Goal: Information Seeking & Learning: Learn about a topic

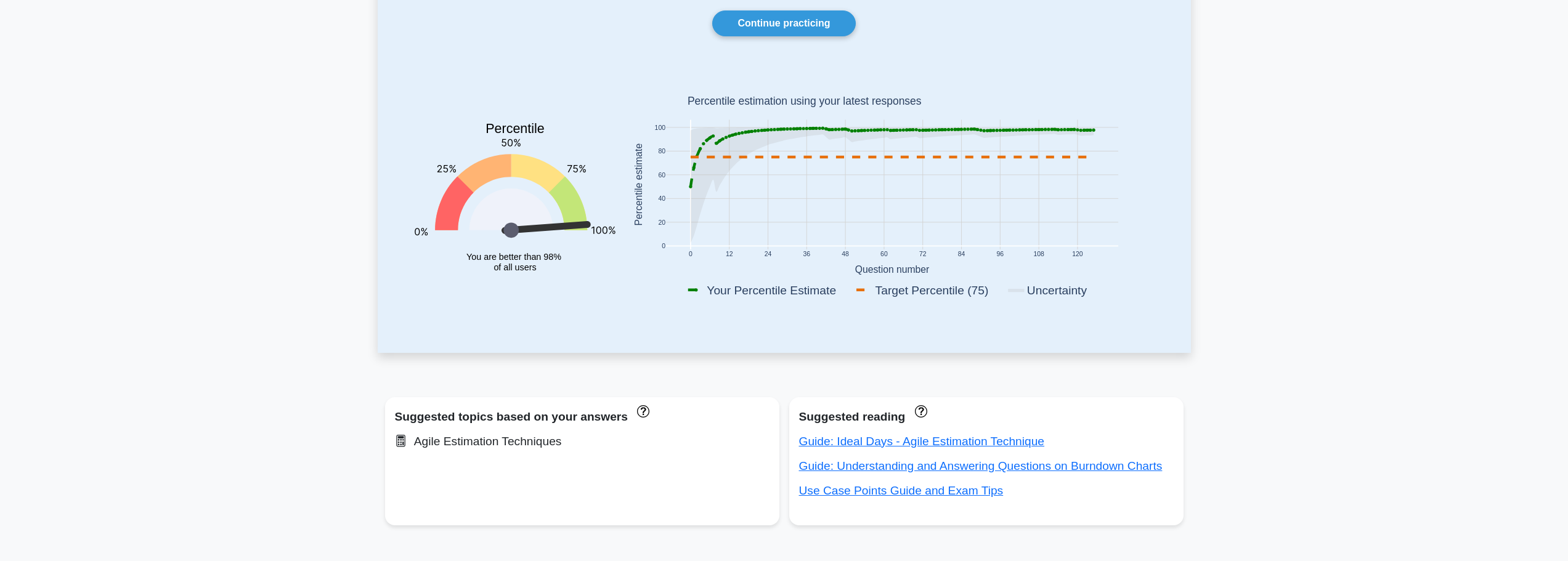
scroll to position [62, 0]
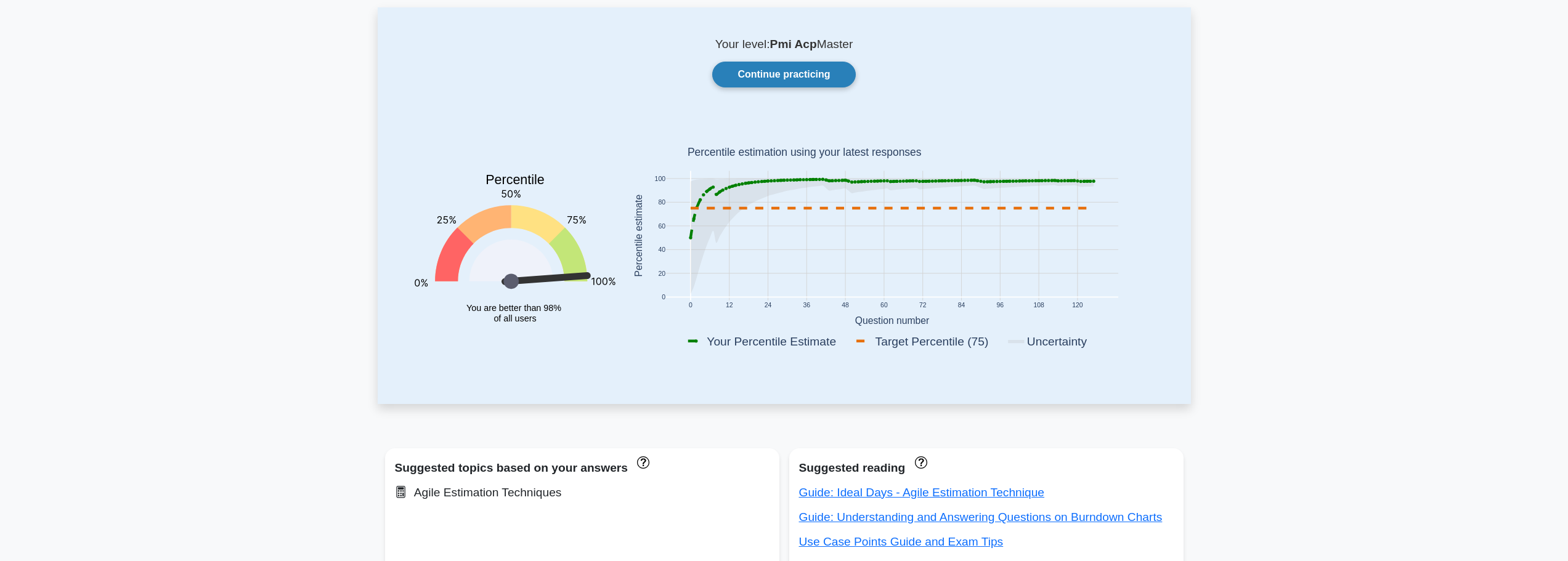
click at [778, 78] on link "Continue practicing" at bounding box center [783, 74] width 143 height 26
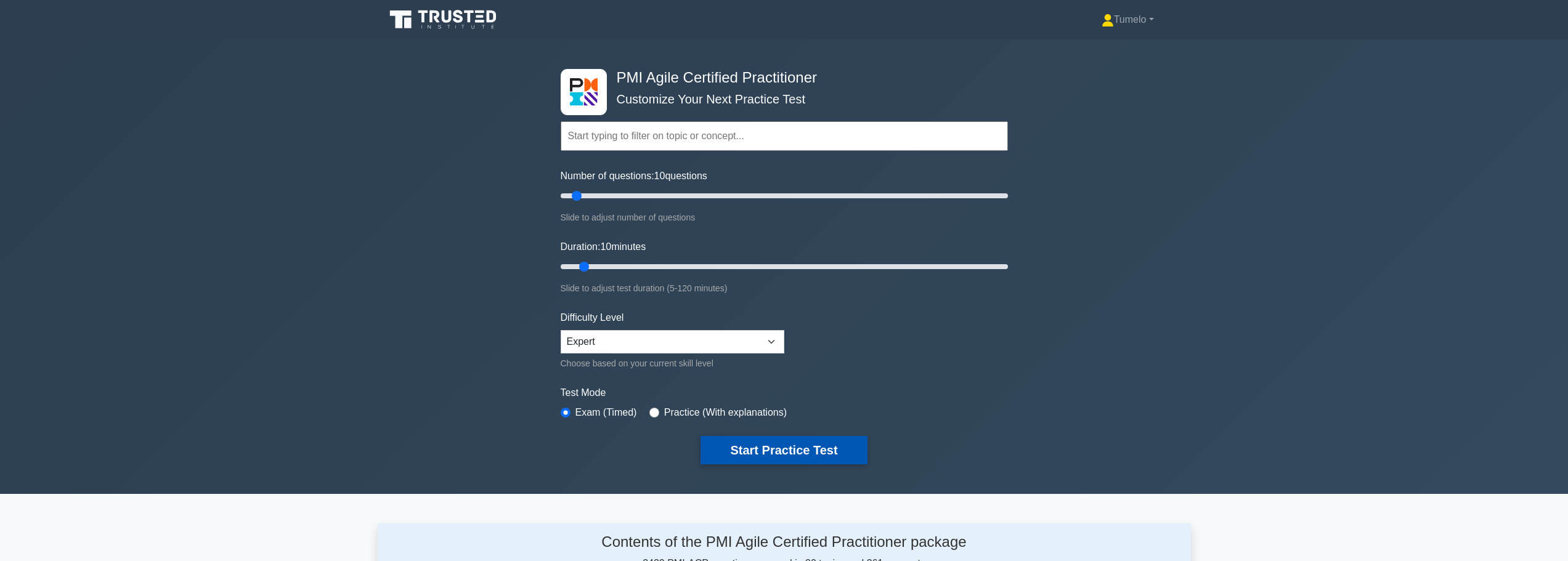
click at [812, 448] on button "Start Practice Test" at bounding box center [783, 450] width 167 height 29
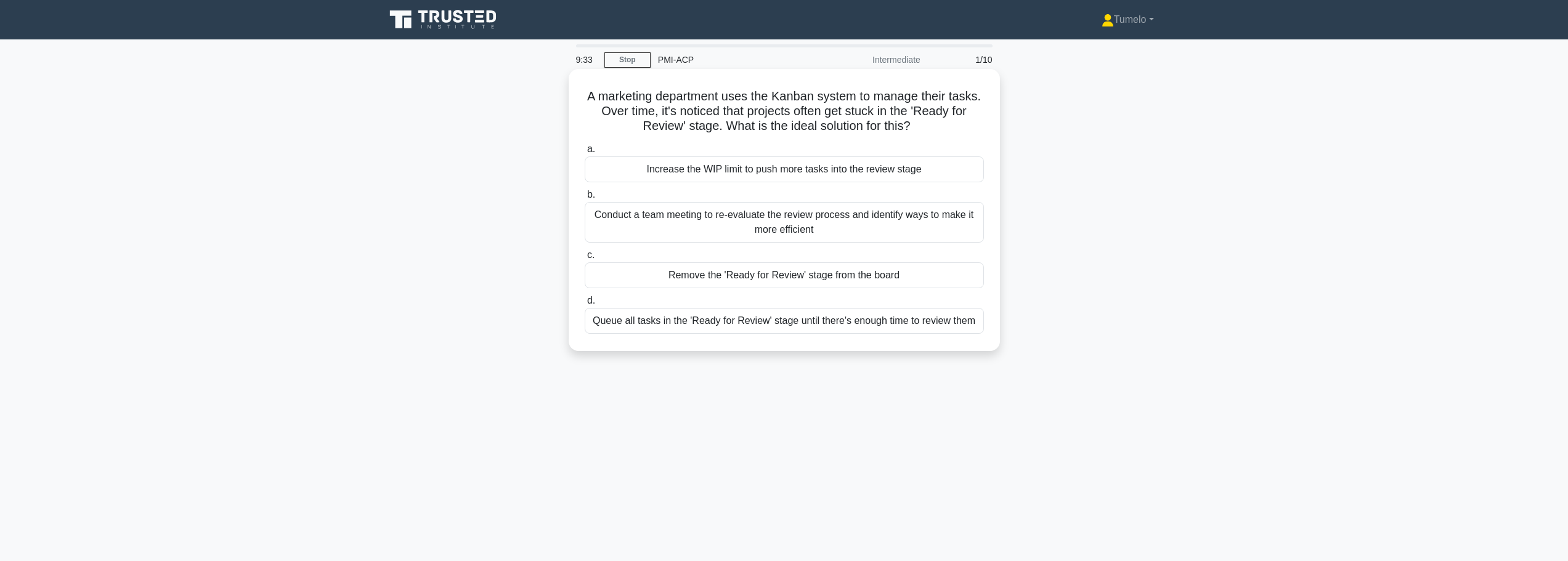
click at [767, 220] on div "Conduct a team meeting to re-evaluate the review process and identify ways to m…" at bounding box center [784, 222] width 399 height 40
click at [585, 199] on input "b. Conduct a team meeting to re-evaluate the review process and identify ways t…" at bounding box center [585, 194] width 0 height 8
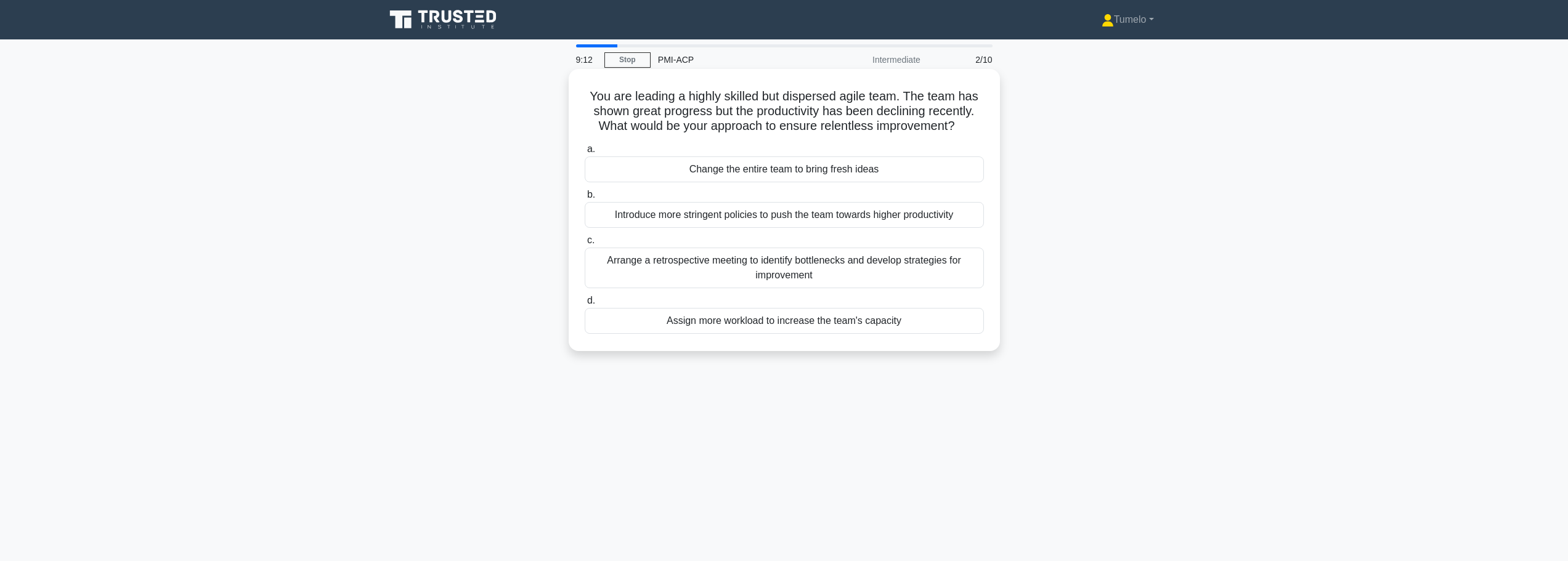
click at [868, 287] on div "Arrange a retrospective meeting to identify bottlenecks and develop strategies …" at bounding box center [784, 268] width 399 height 40
click at [585, 245] on input "c. Arrange a retrospective meeting to identify bottlenecks and develop strategi…" at bounding box center [585, 240] width 0 height 8
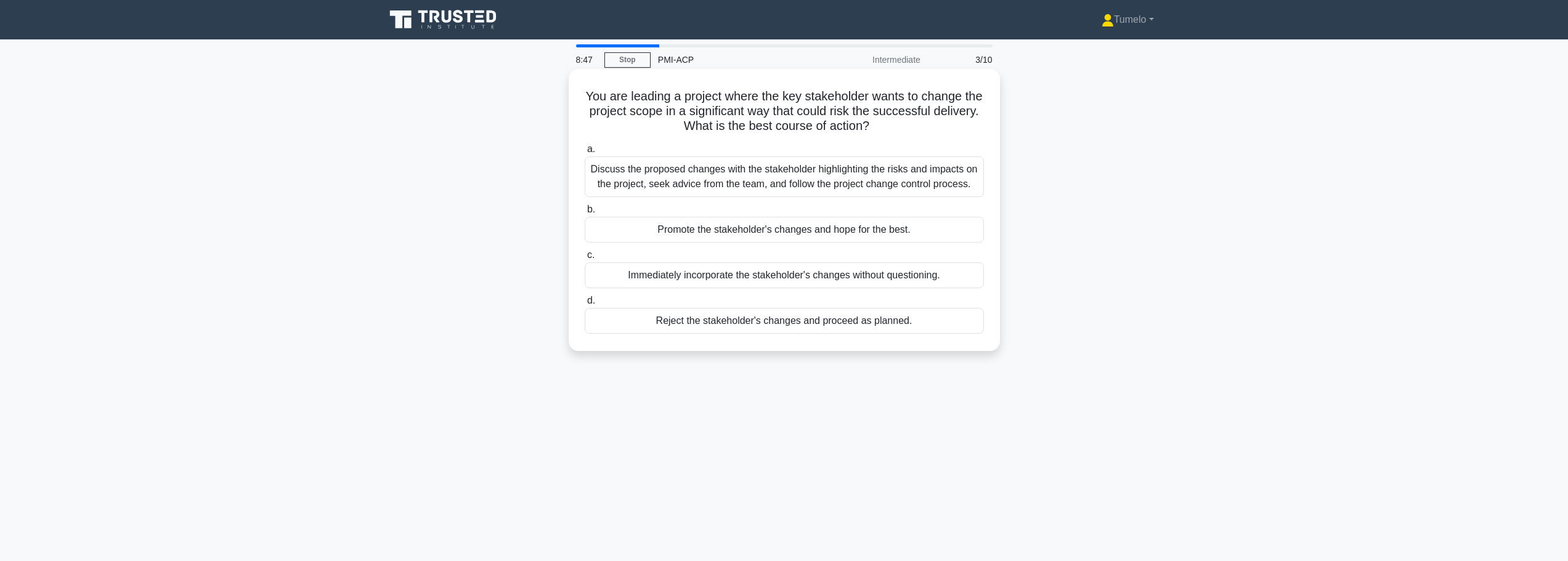
click at [855, 181] on div "Discuss the proposed changes with the stakeholder highlighting the risks and im…" at bounding box center [784, 177] width 399 height 40
click at [585, 153] on input "a. Discuss the proposed changes with the stakeholder highlighting the risks and…" at bounding box center [585, 150] width 0 height 8
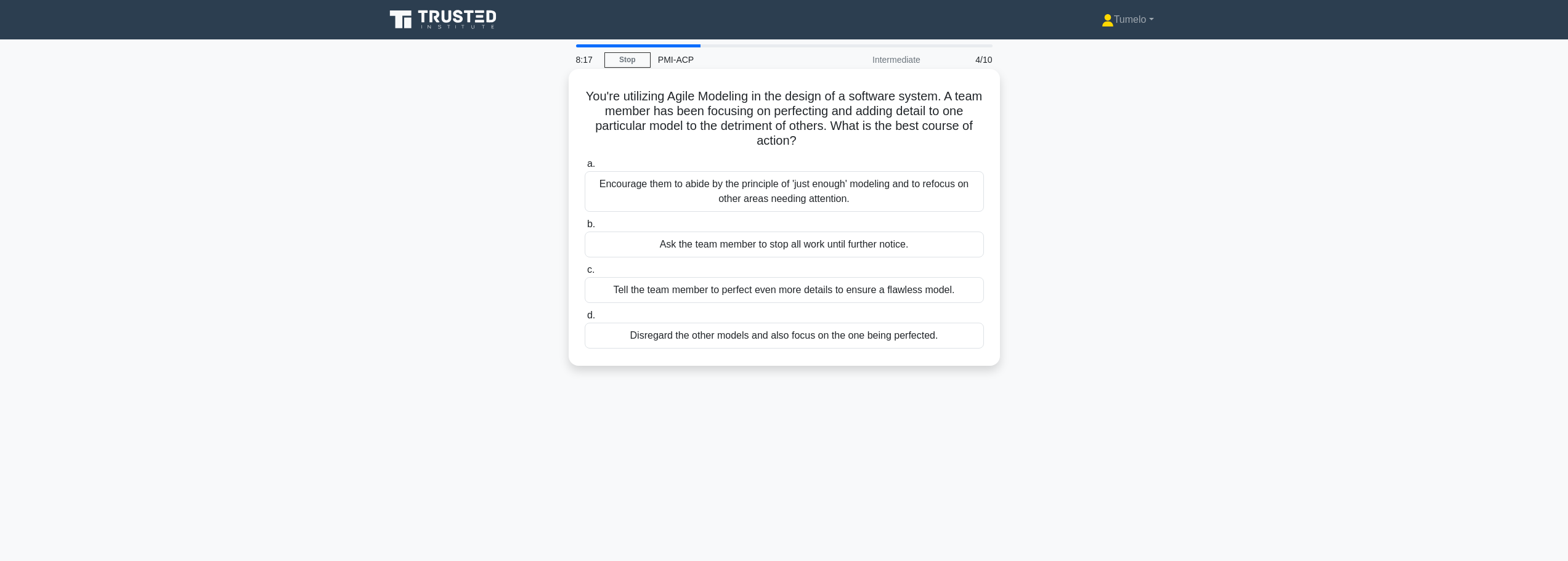
click at [775, 190] on div "Encourage them to abide by the principle of 'just enough' modeling and to refoc…" at bounding box center [784, 191] width 399 height 40
click at [585, 168] on input "a. Encourage them to abide by the principle of 'just enough' modeling and to re…" at bounding box center [585, 164] width 0 height 8
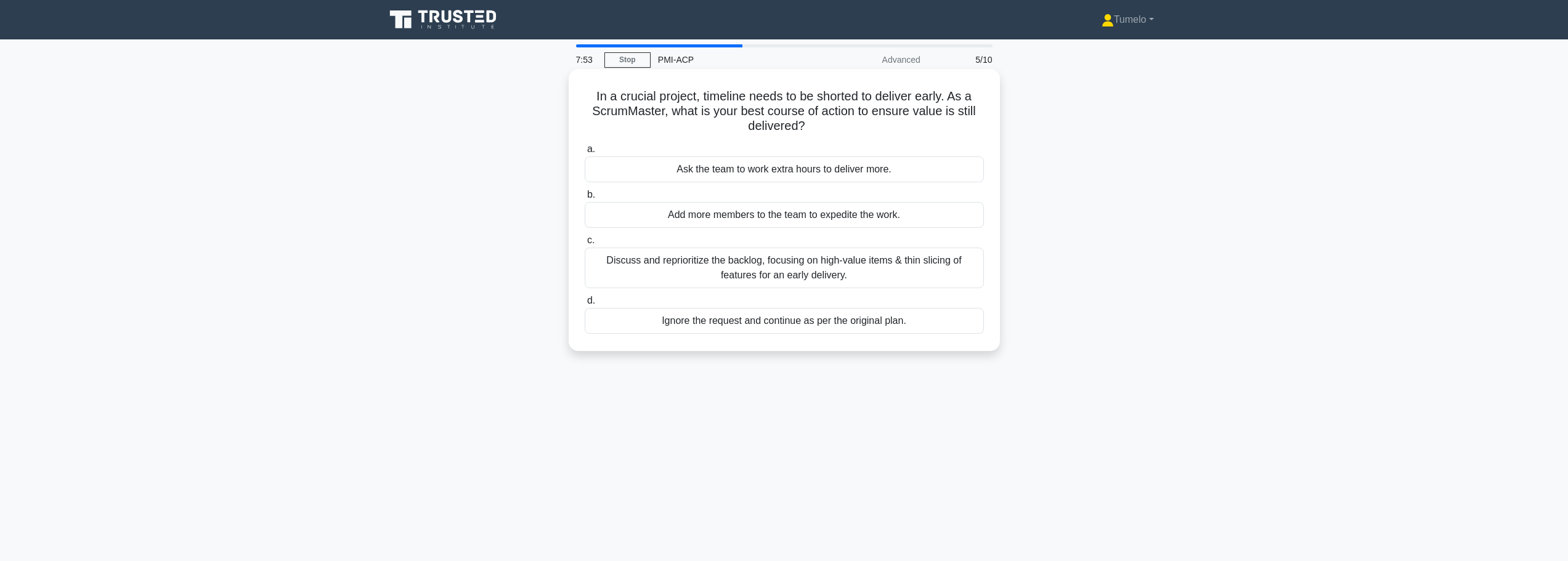
click at [784, 274] on div "Discuss and reprioritize the backlog, focusing on high-value items & thin slici…" at bounding box center [784, 268] width 399 height 40
click at [585, 245] on input "c. Discuss and reprioritize the backlog, focusing on high-value items & thin sl…" at bounding box center [585, 240] width 0 height 8
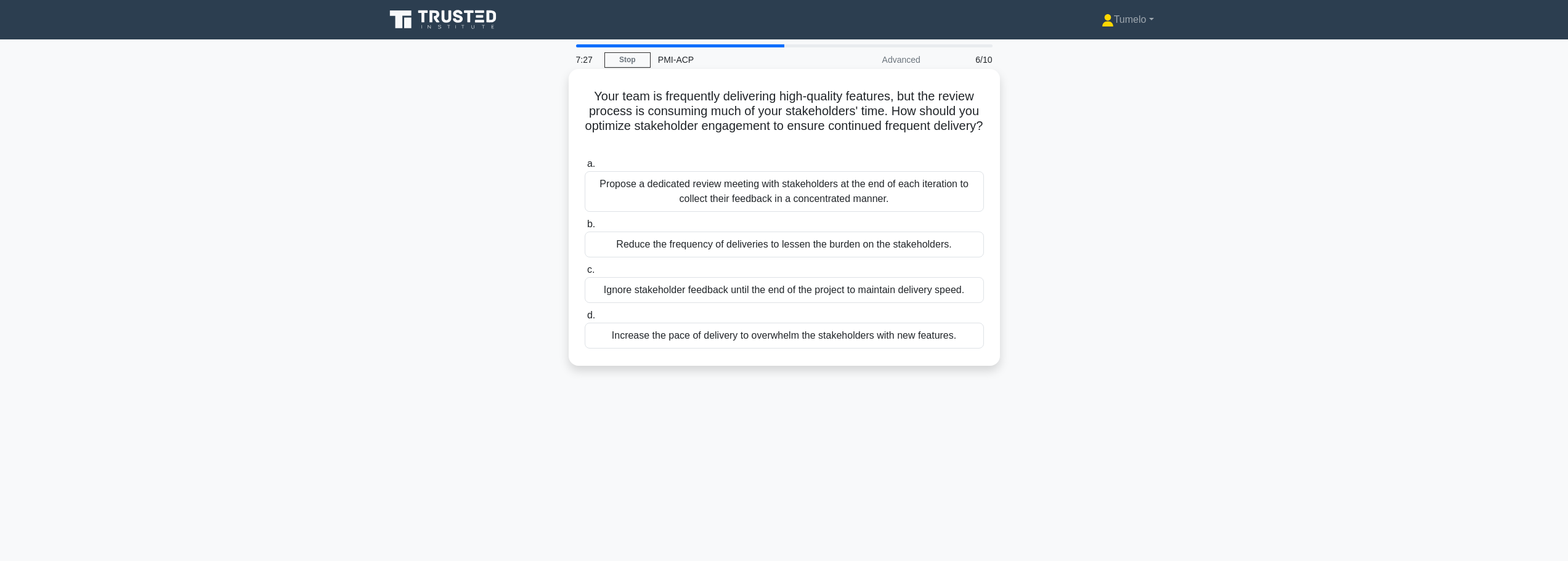
click at [872, 188] on div "Propose a dedicated review meeting with stakeholders at the end of each iterati…" at bounding box center [784, 191] width 399 height 40
click at [585, 168] on input "a. Propose a dedicated review meeting with stakeholders at the end of each iter…" at bounding box center [585, 164] width 0 height 8
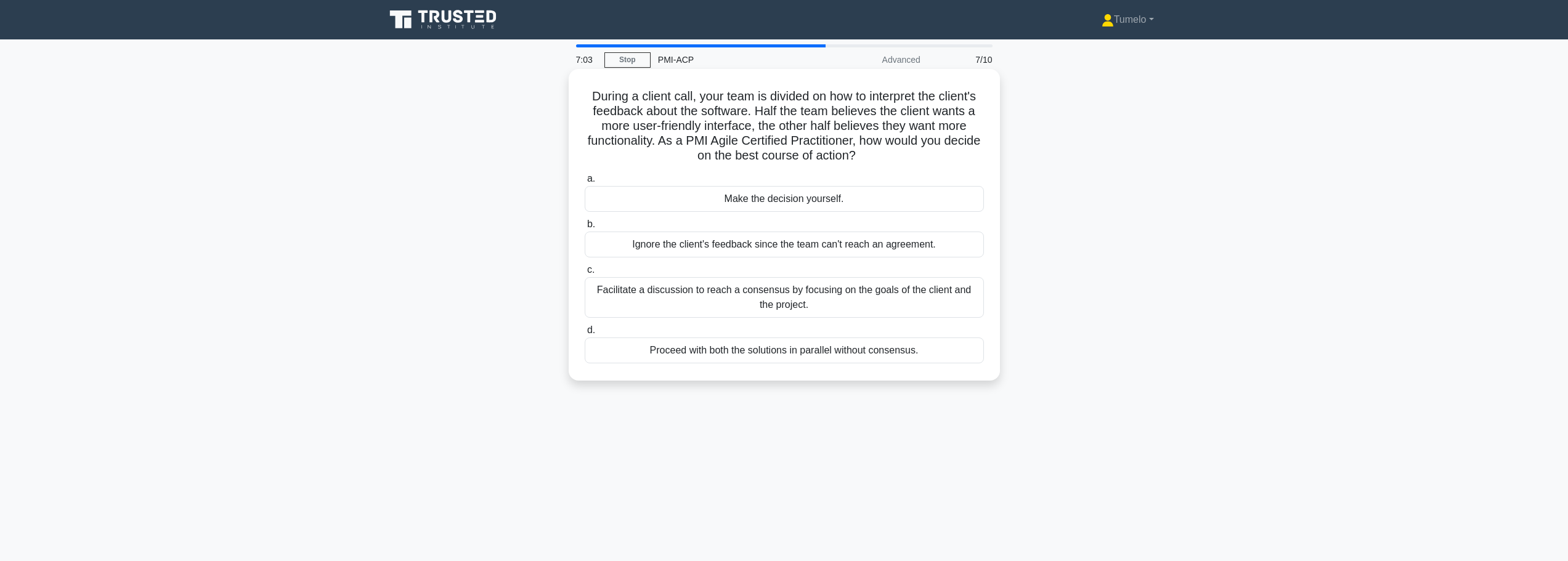
click at [879, 311] on div "Facilitate a discussion to reach a consensus by focusing on the goals of the cl…" at bounding box center [784, 298] width 399 height 40
click at [585, 274] on input "c. Facilitate a discussion to reach a consensus by focusing on the goals of the…" at bounding box center [585, 270] width 0 height 8
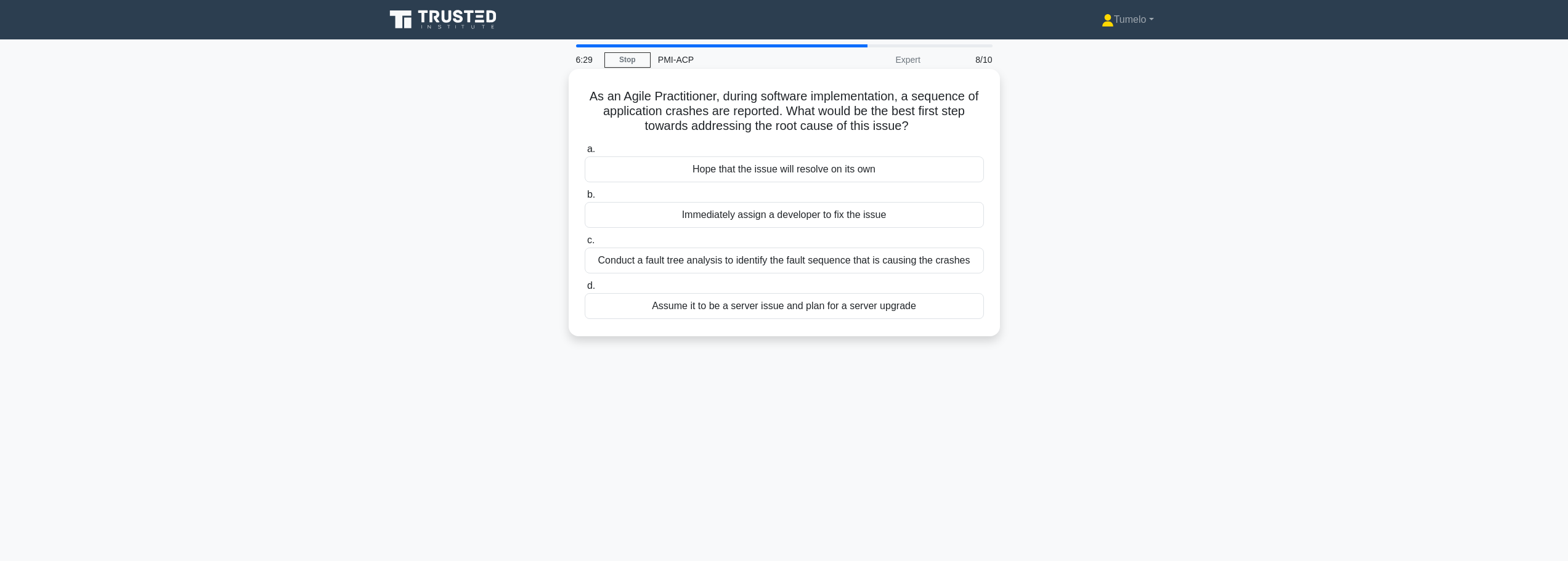
click at [734, 268] on div "Conduct a fault tree analysis to identify the fault sequence that is causing th…" at bounding box center [784, 260] width 399 height 26
click at [585, 245] on input "c. Conduct a fault tree analysis to identify the fault sequence that is causing…" at bounding box center [585, 240] width 0 height 8
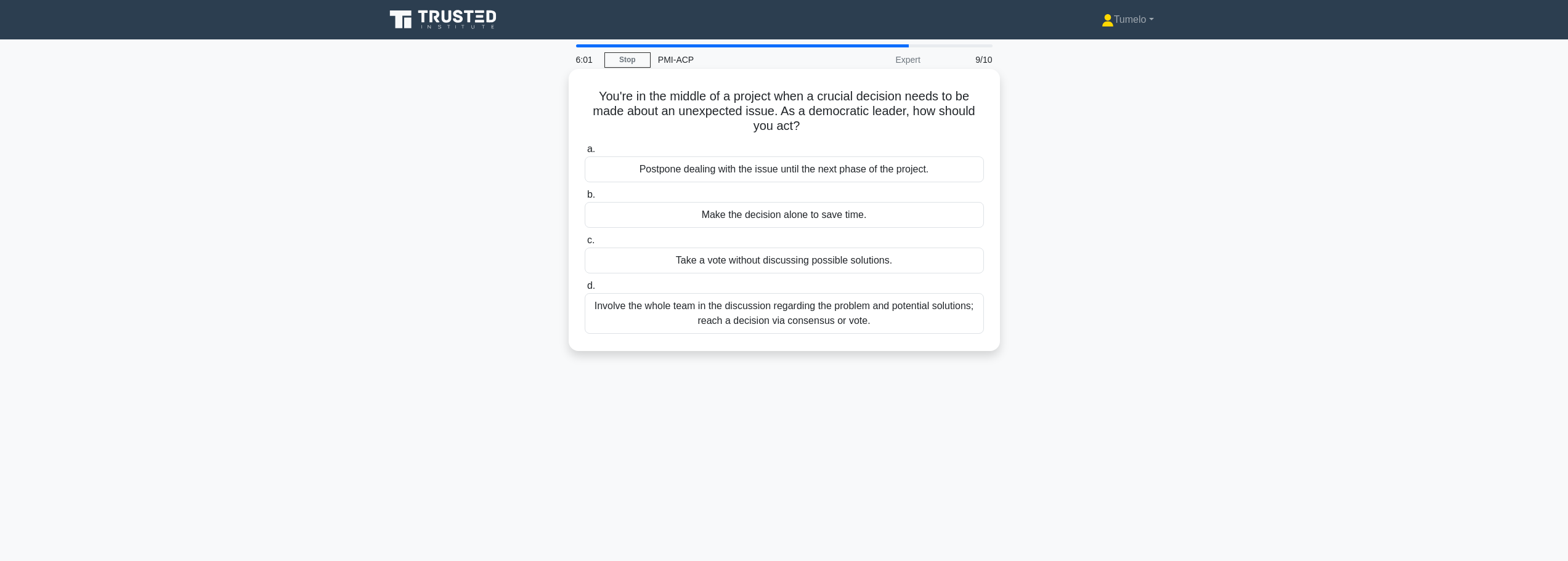
click at [815, 325] on div "Involve the whole team in the discussion regarding the problem and potential so…" at bounding box center [784, 313] width 399 height 40
click at [585, 291] on input "d. Involve the whole team in the discussion regarding the problem and potential…" at bounding box center [585, 286] width 0 height 8
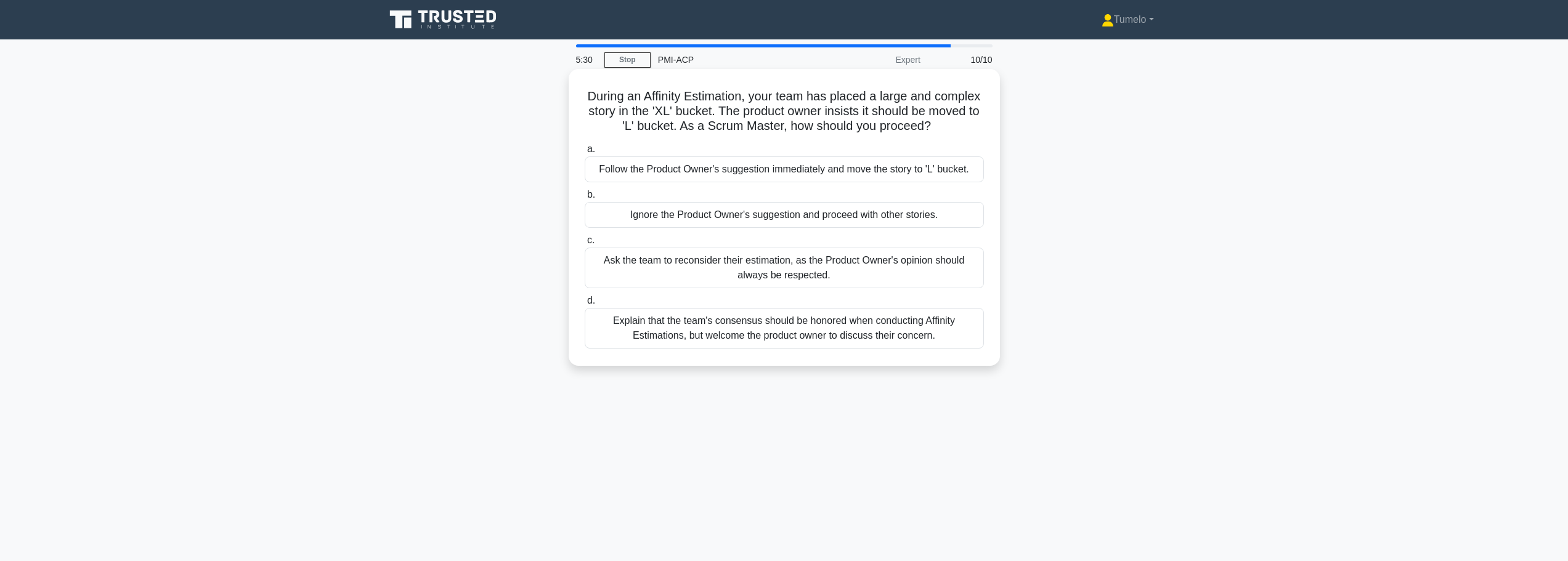
click at [751, 327] on div "Explain that the team's consensus should be honored when conducting Affinity Es…" at bounding box center [784, 329] width 399 height 40
click at [585, 305] on input "d. Explain that the team's consensus should be honored when conducting Affinity…" at bounding box center [585, 301] width 0 height 8
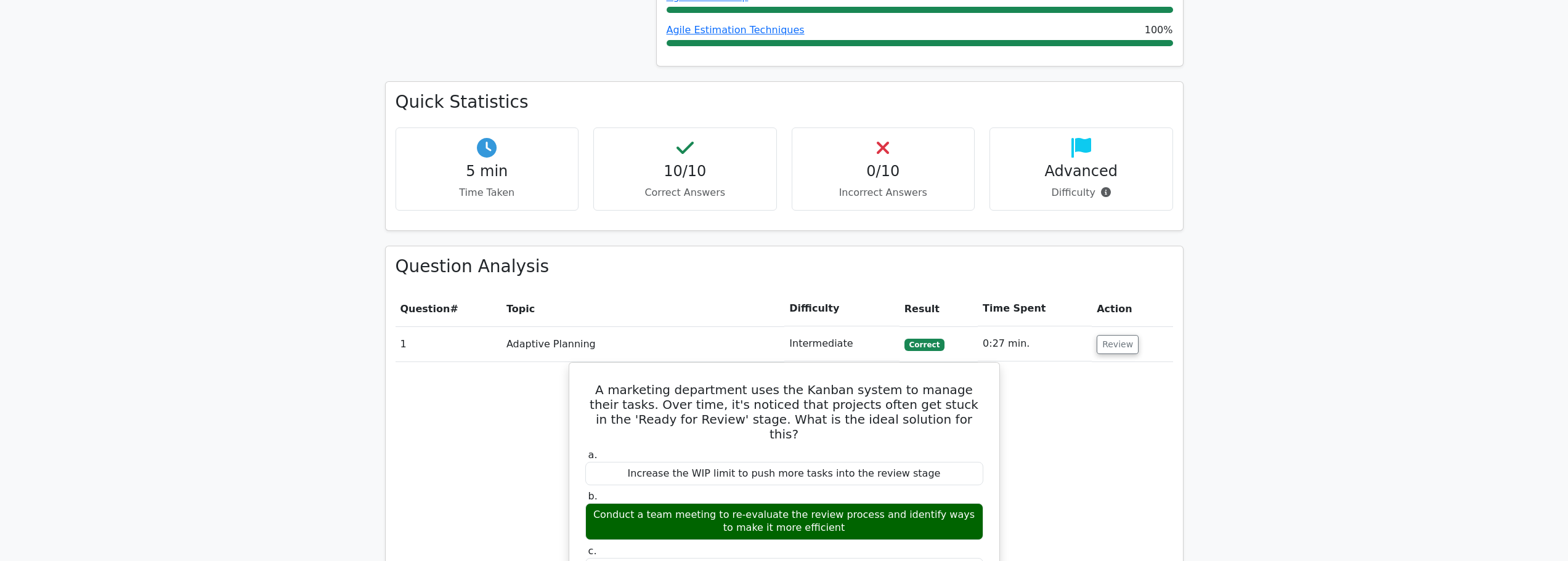
scroll to position [555, 0]
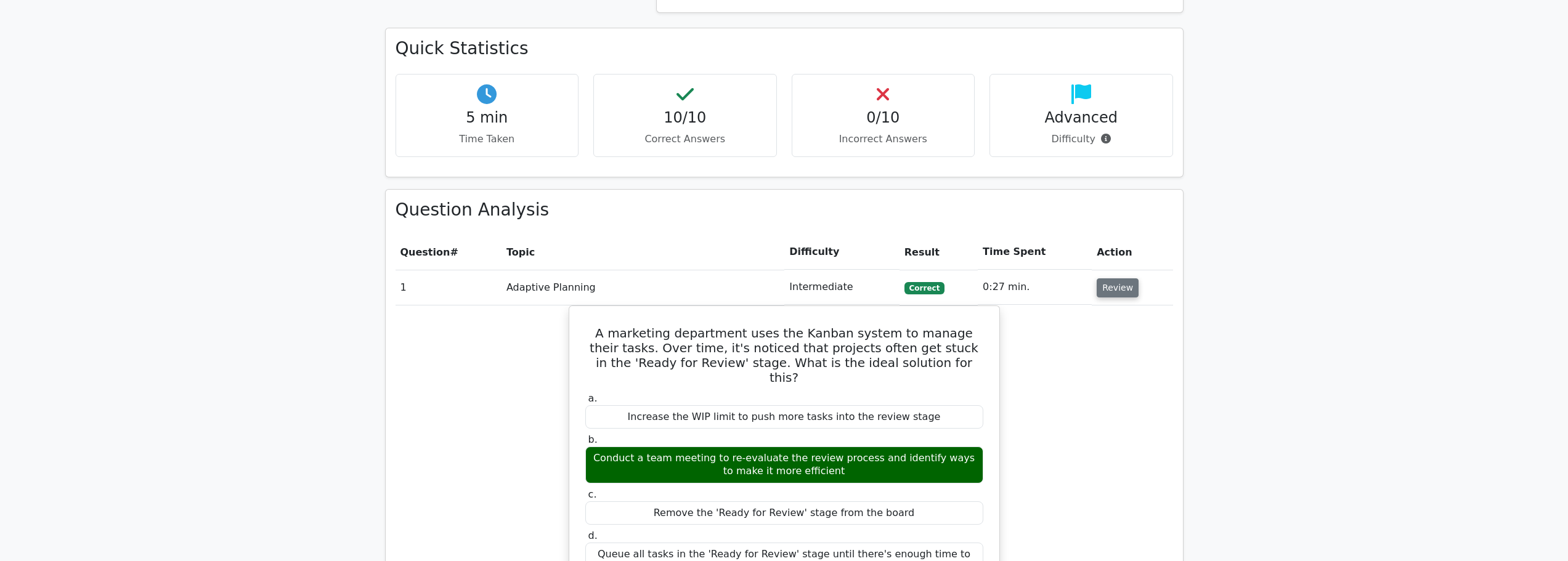
click at [1116, 289] on button "Review" at bounding box center [1117, 287] width 42 height 19
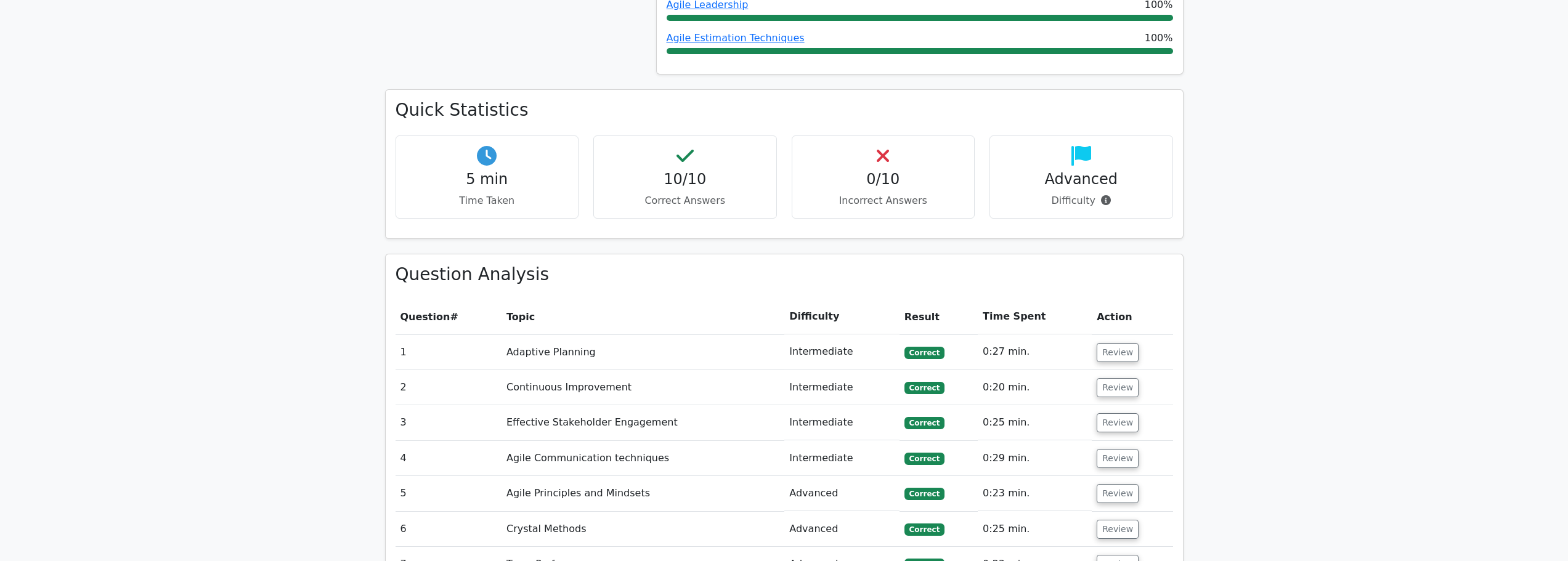
scroll to position [884, 0]
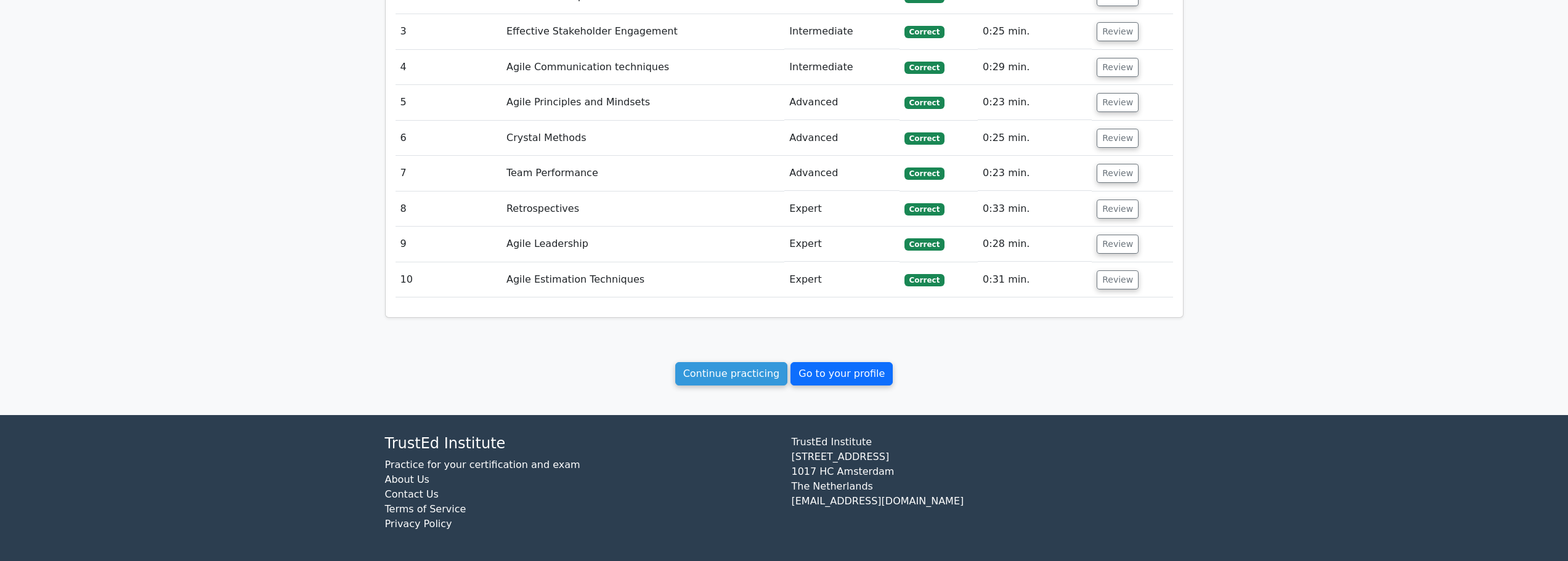
click at [837, 371] on link "Go to your profile" at bounding box center [841, 374] width 102 height 23
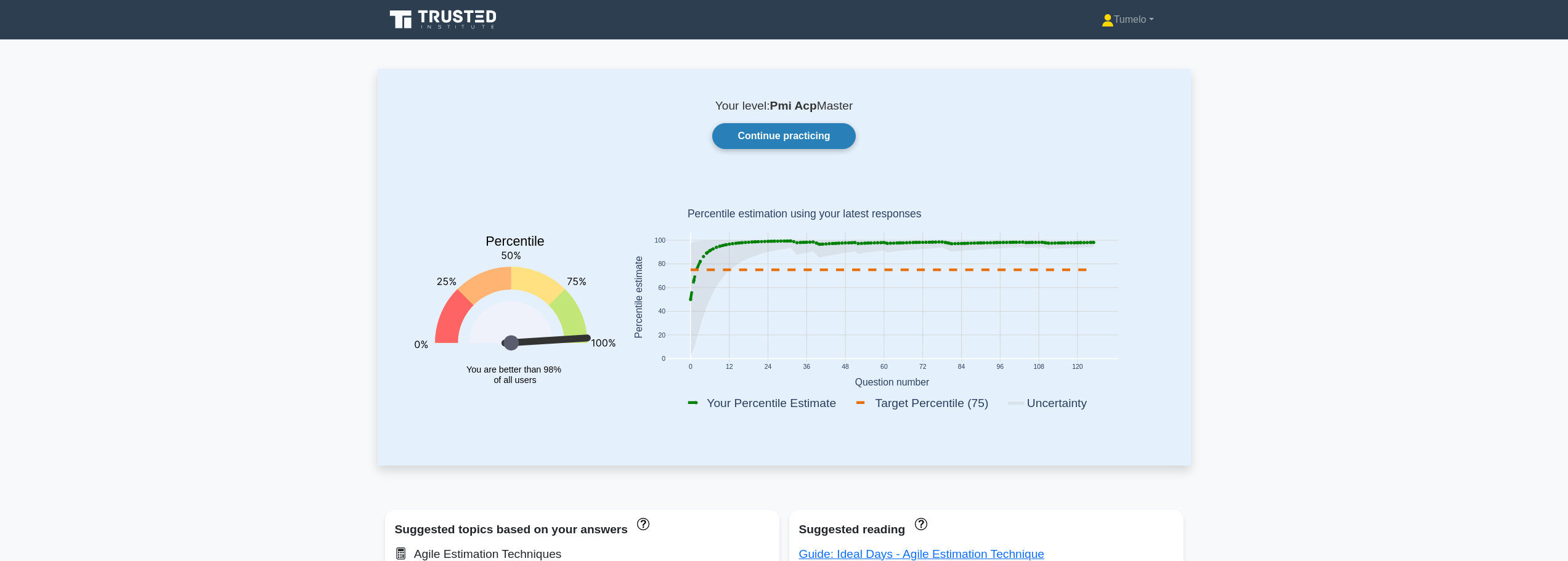
click at [788, 131] on link "Continue practicing" at bounding box center [783, 136] width 143 height 26
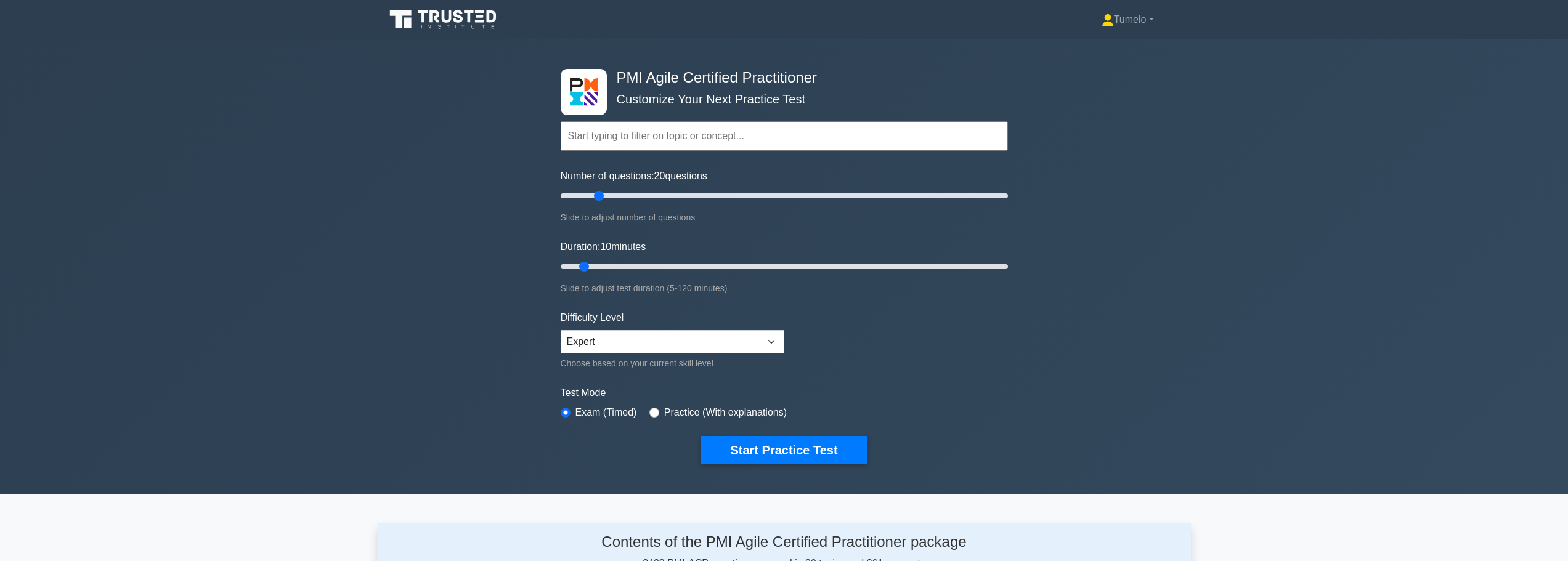
drag, startPoint x: 579, startPoint y: 195, endPoint x: 596, endPoint y: 194, distance: 17.0
type input "20"
click at [596, 194] on input "Number of questions: 20 questions" at bounding box center [784, 195] width 447 height 15
click at [804, 452] on button "Start Practice Test" at bounding box center [783, 450] width 167 height 29
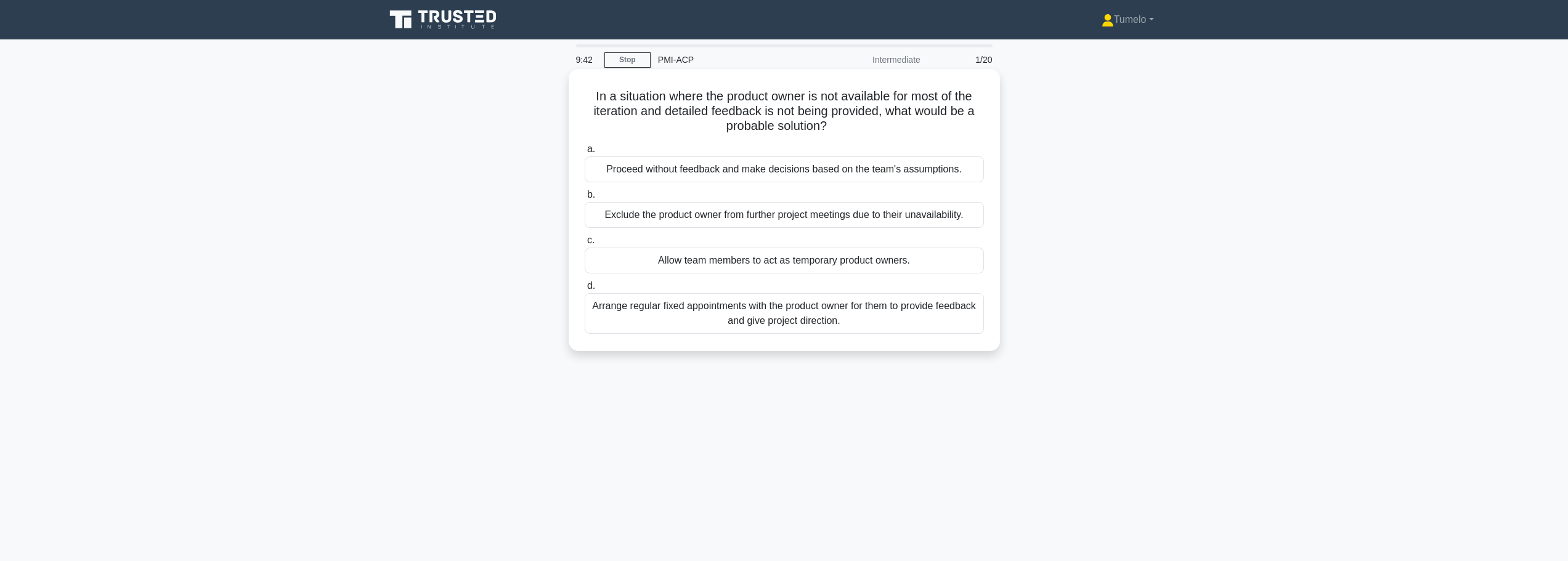
click at [849, 312] on div "Arrange regular fixed appointments with the product owner for them to provide f…" at bounding box center [784, 313] width 399 height 40
click at [585, 291] on input "d. Arrange regular fixed appointments with the product owner for them to provid…" at bounding box center [585, 286] width 0 height 8
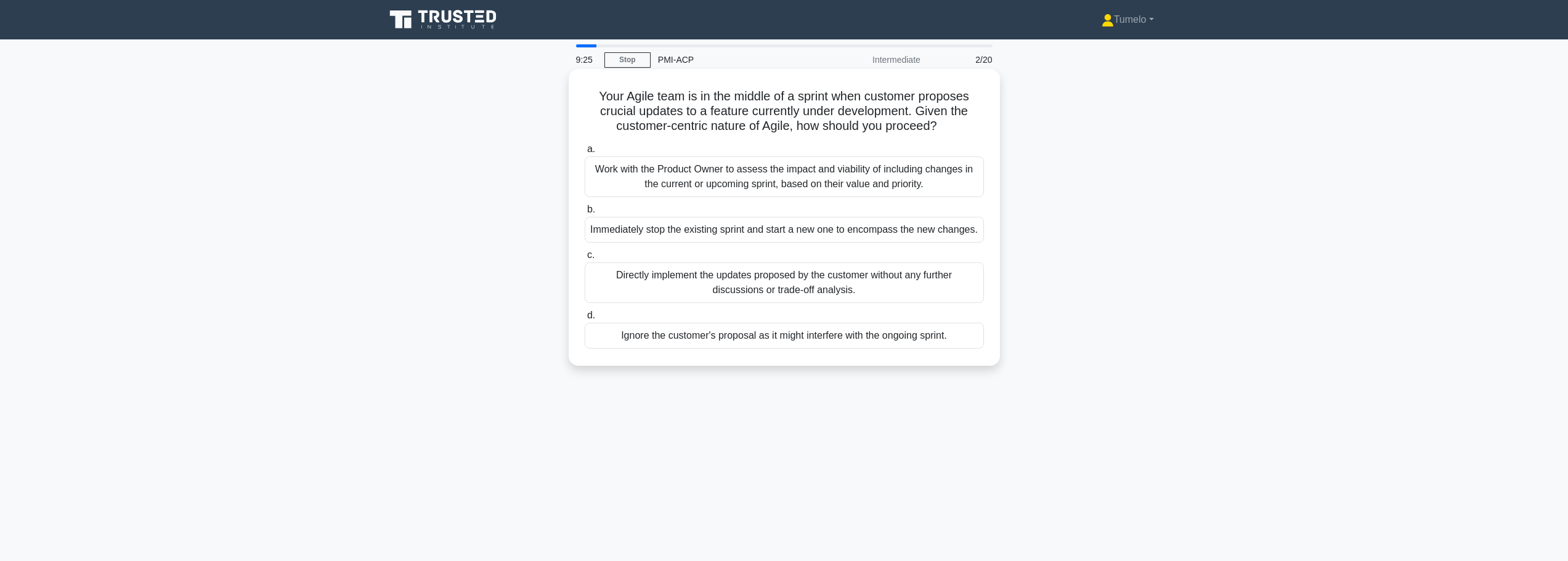
click at [758, 178] on div "Work with the Product Owner to assess the impact and viability of including cha…" at bounding box center [784, 177] width 399 height 40
click at [585, 153] on input "a. Work with the Product Owner to assess the impact and viability of including …" at bounding box center [585, 150] width 0 height 8
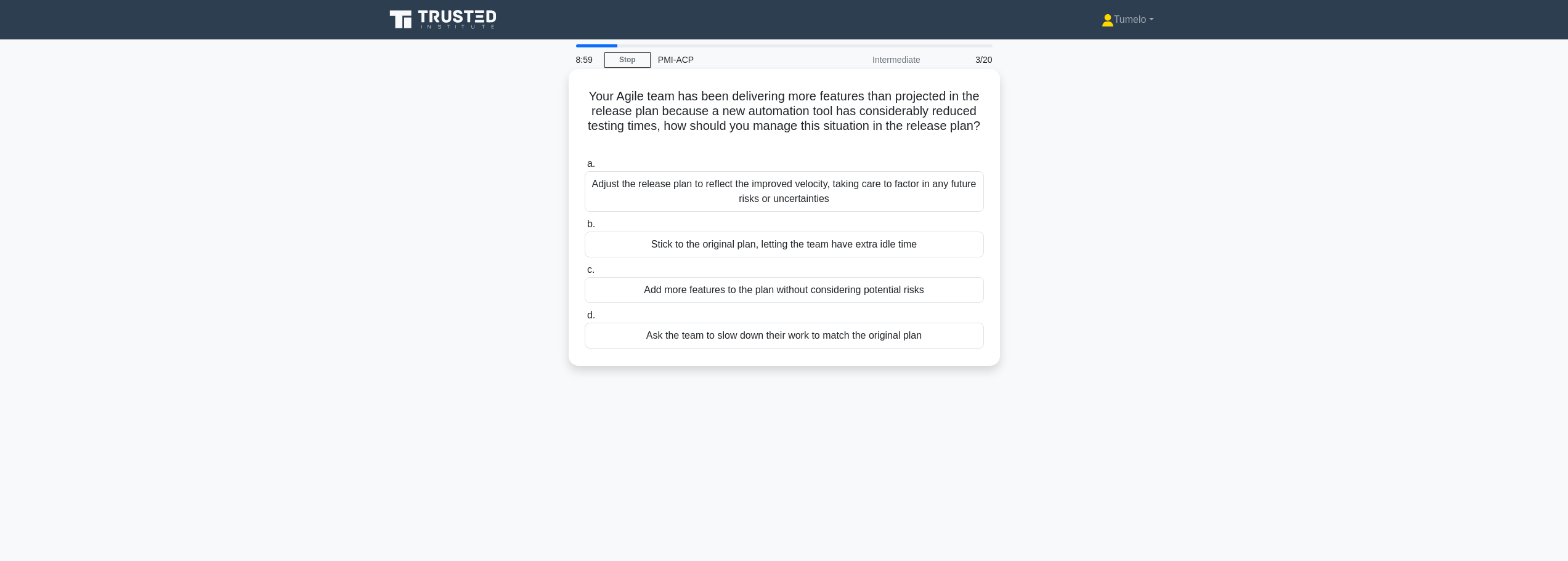
click at [786, 191] on div "Adjust the release plan to reflect the improved velocity, taking care to factor…" at bounding box center [784, 191] width 399 height 40
click at [585, 168] on input "a. Adjust the release plan to reflect the improved velocity, taking care to fac…" at bounding box center [585, 164] width 0 height 8
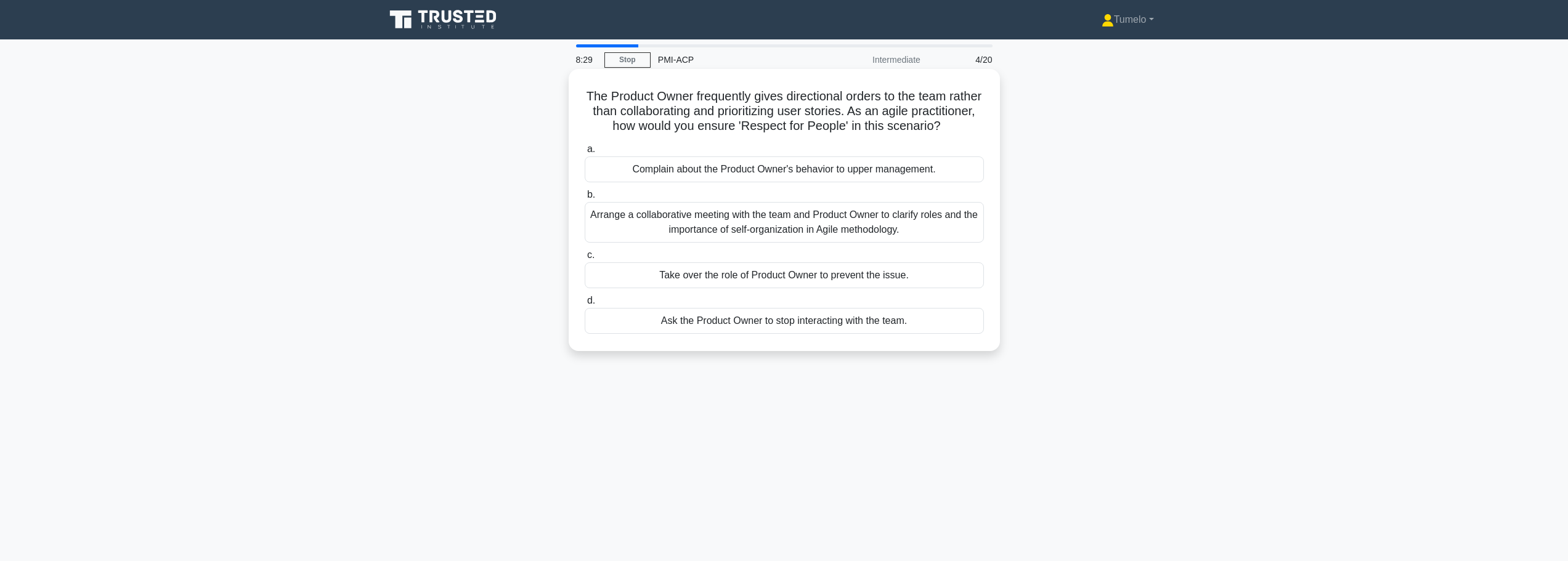
click at [738, 242] on div "Arrange a collaborative meeting with the team and Product Owner to clarify role…" at bounding box center [784, 222] width 399 height 40
click at [585, 199] on input "b. Arrange a collaborative meeting with the team and Product Owner to clarify r…" at bounding box center [585, 194] width 0 height 8
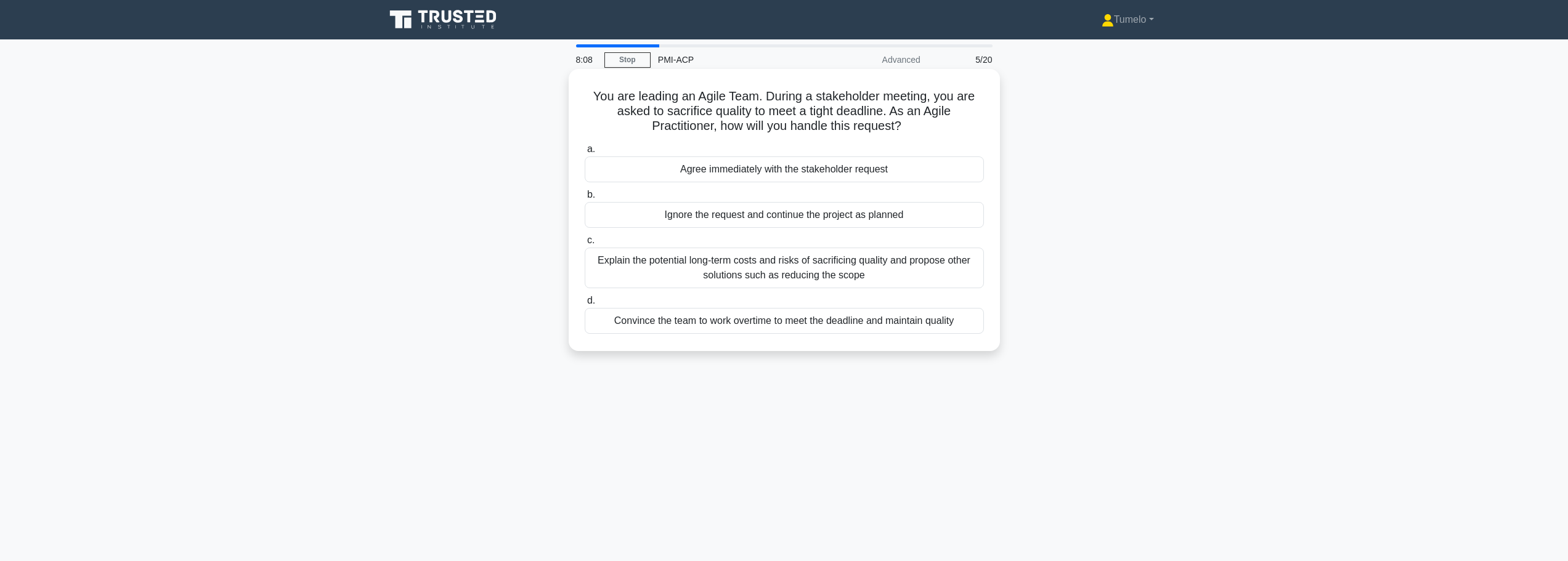
click at [834, 276] on div "Explain the potential long-term costs and risks of sacrificing quality and prop…" at bounding box center [784, 268] width 399 height 40
click at [585, 245] on input "c. Explain the potential long-term costs and risks of sacrificing quality and p…" at bounding box center [585, 240] width 0 height 8
click at [822, 277] on div "Evaluate if a more integrated tool suite is available and could better support …" at bounding box center [784, 268] width 399 height 40
click at [585, 245] on input "c. Evaluate if a more integrated tool suite is available and could better suppo…" at bounding box center [585, 240] width 0 height 8
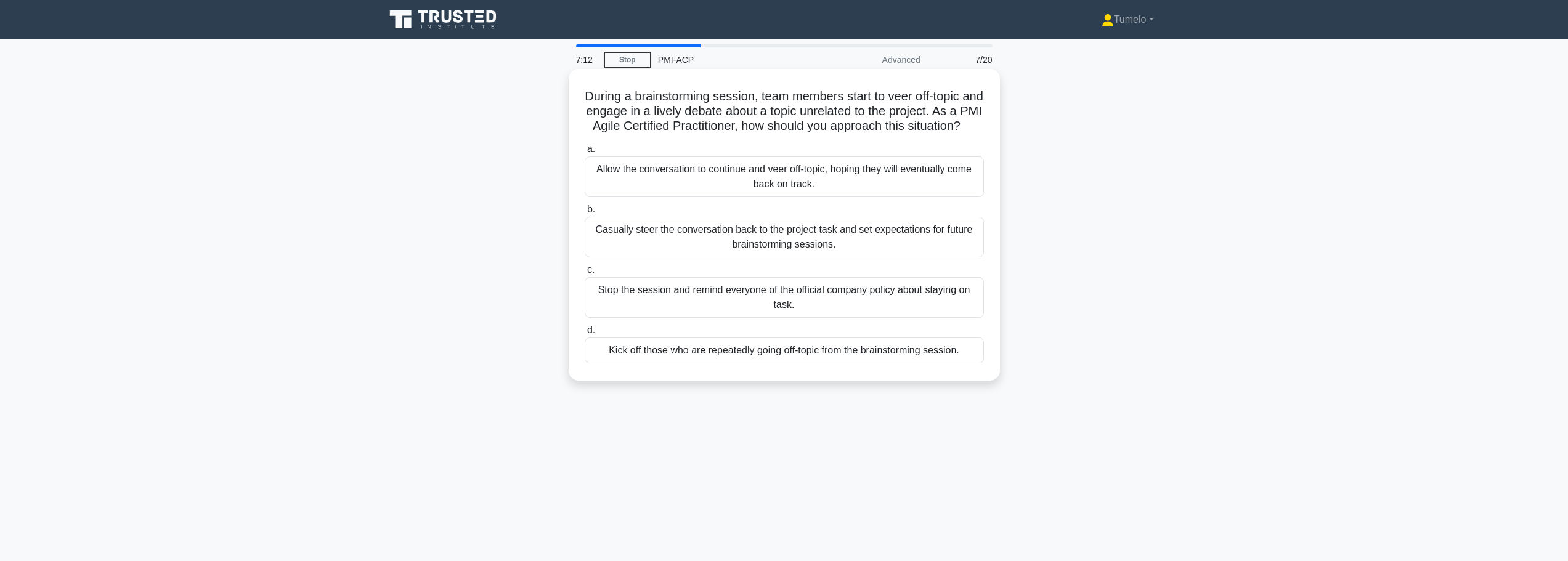
click at [793, 256] on div "Casually steer the conversation back to the project task and set expectations f…" at bounding box center [784, 237] width 399 height 40
click at [585, 214] on input "b. Casually steer the conversation back to the project task and set expectation…" at bounding box center [585, 210] width 0 height 8
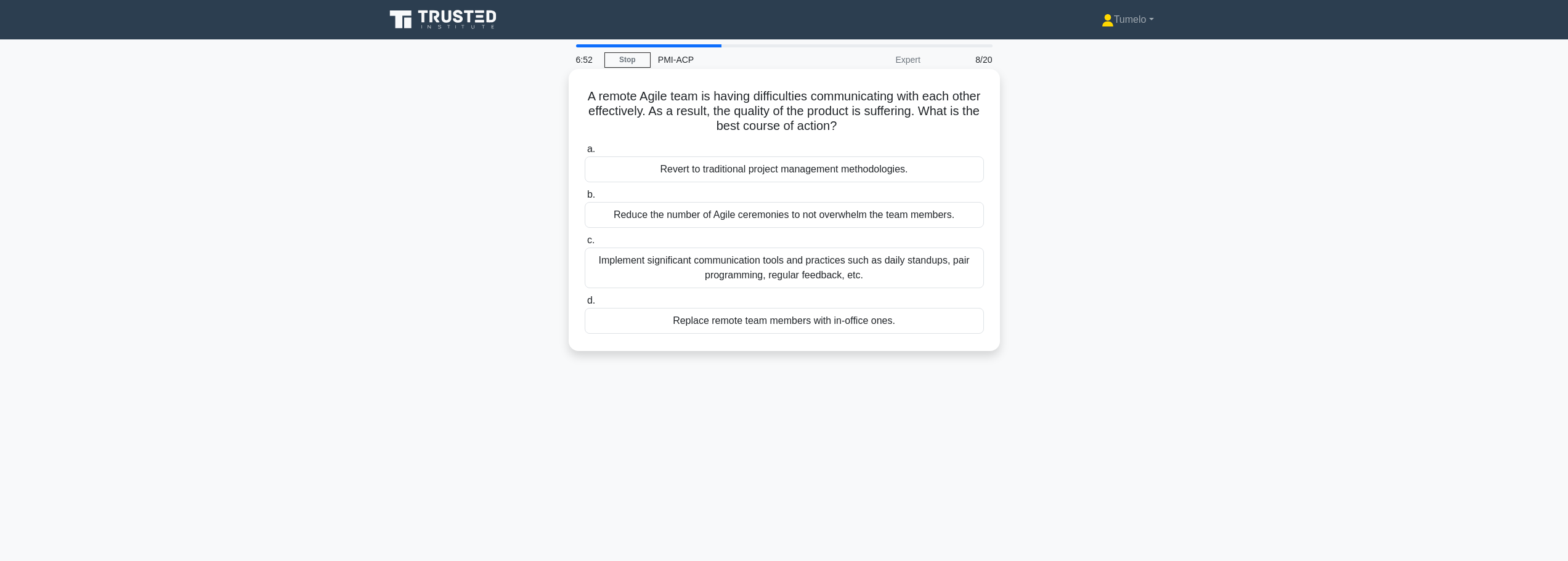
click at [759, 270] on div "Implement significant communication tools and practices such as daily standups,…" at bounding box center [784, 268] width 399 height 40
click at [585, 245] on input "c. Implement significant communication tools and practices such as daily standu…" at bounding box center [585, 240] width 0 height 8
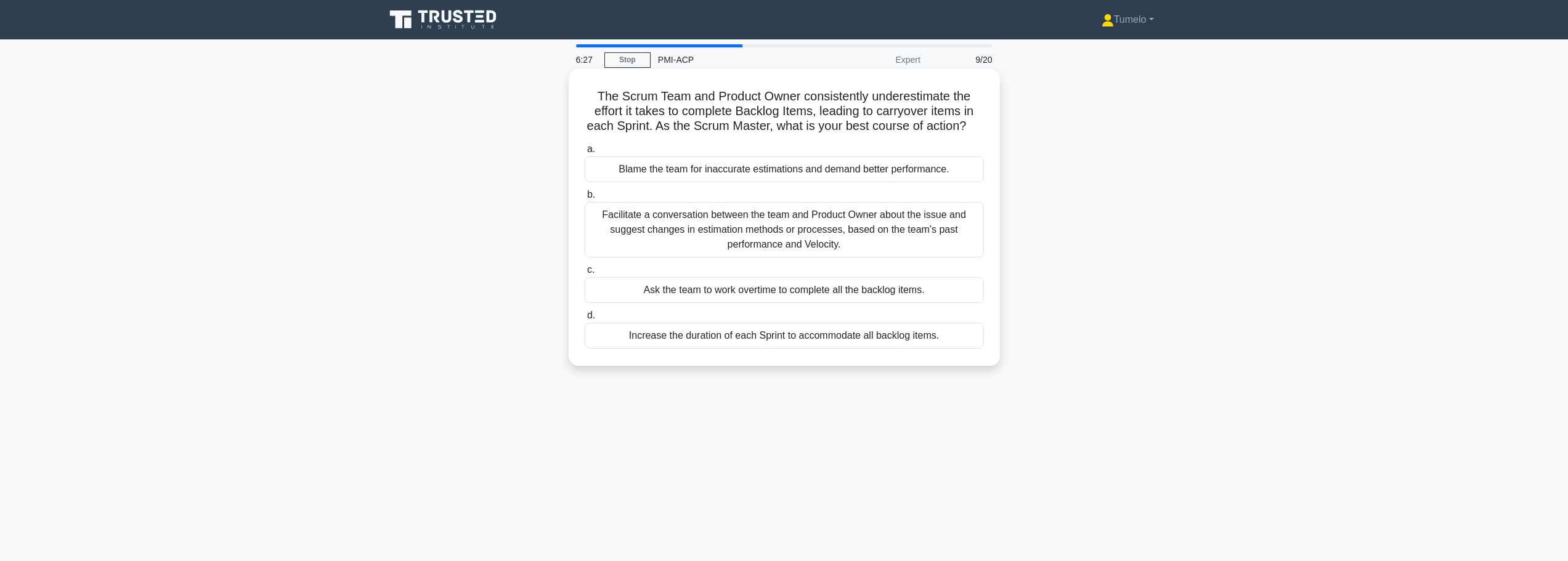
click at [717, 245] on div "Facilitate a conversation between the team and Product Owner about the issue an…" at bounding box center [784, 230] width 399 height 56
click at [585, 199] on input "b. Facilitate a conversation between the team and Product Owner about the issue…" at bounding box center [585, 194] width 0 height 8
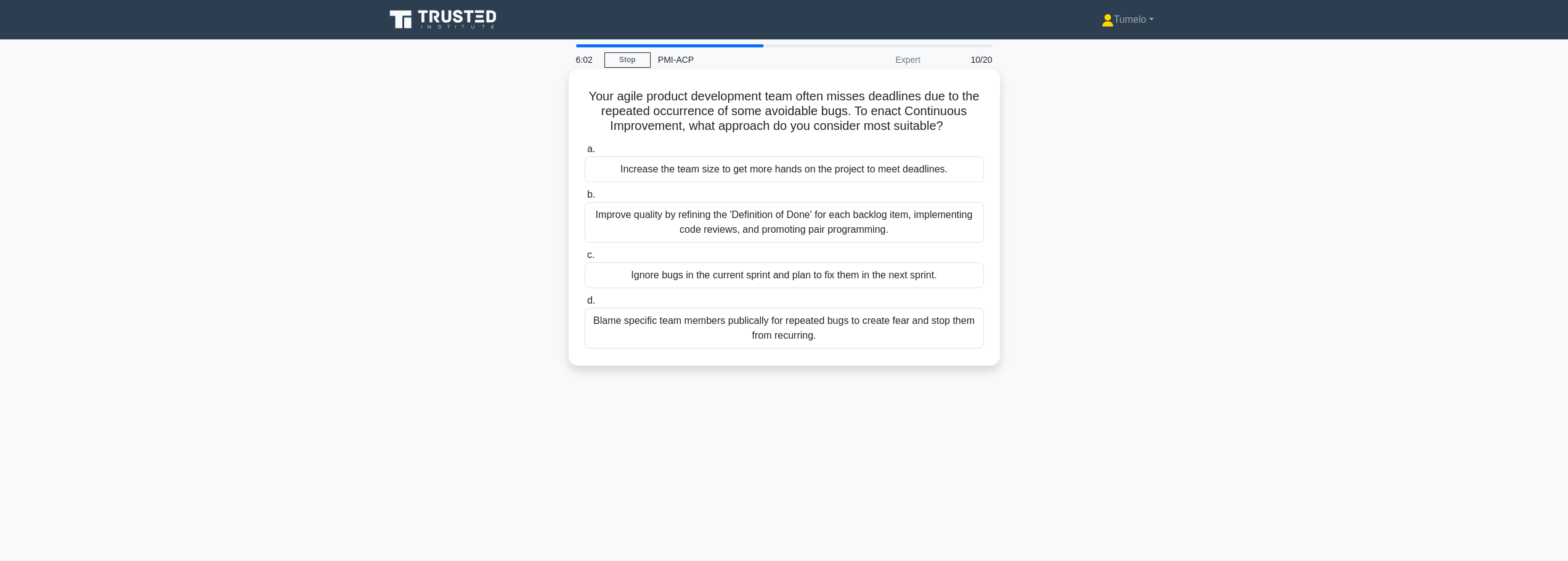
click at [765, 226] on div "Improve quality by refining the 'Definition of Done' for each backlog item, imp…" at bounding box center [784, 222] width 399 height 40
click at [585, 199] on input "b. Improve quality by refining the 'Definition of Done' for each backlog item, …" at bounding box center [585, 194] width 0 height 8
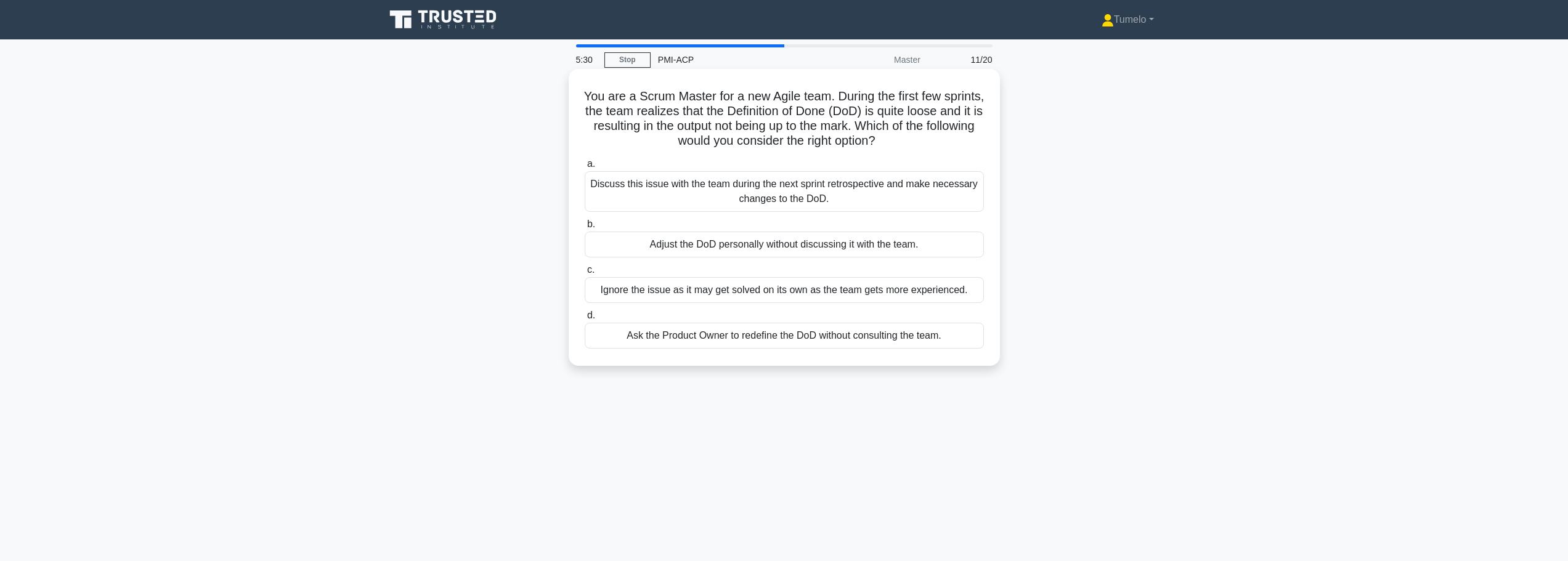
click at [801, 194] on div "Discuss this issue with the team during the next sprint retrospective and make …" at bounding box center [784, 191] width 399 height 40
click at [585, 168] on input "a. Discuss this issue with the team during the next sprint retrospective and ma…" at bounding box center [585, 164] width 0 height 8
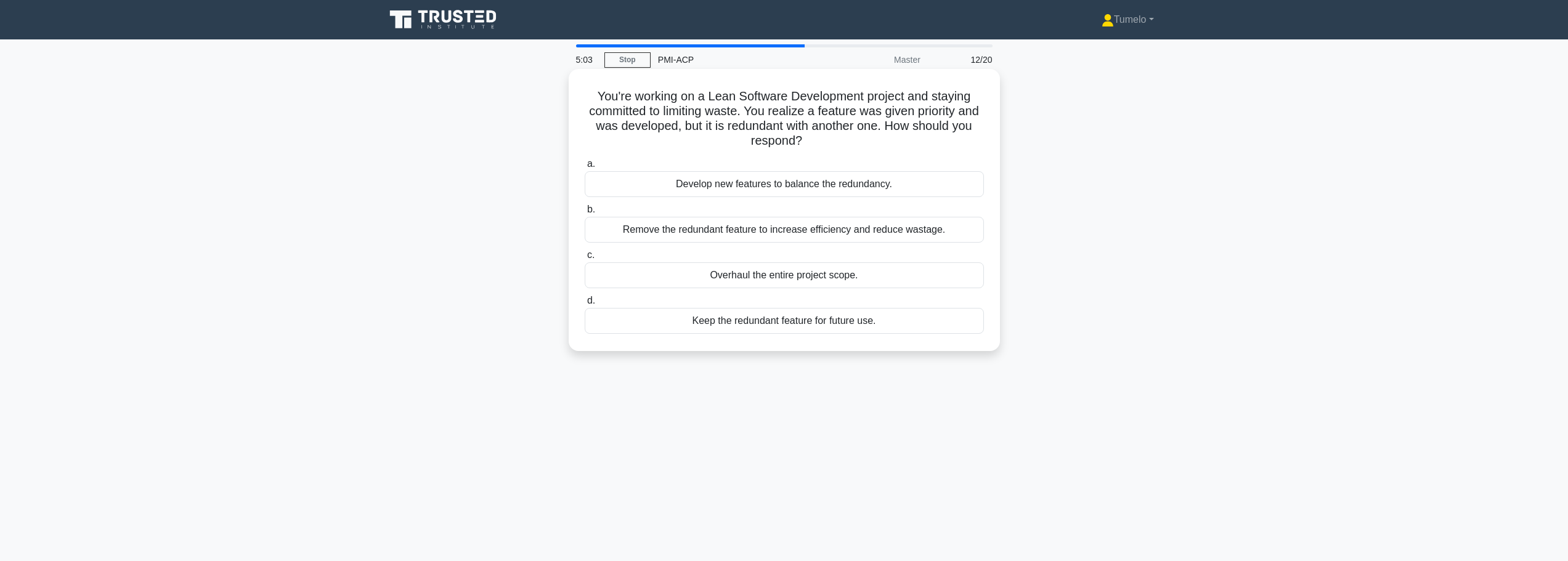
click at [747, 233] on div "Remove the redundant feature to increase efficiency and reduce wastage." at bounding box center [784, 229] width 399 height 26
click at [585, 214] on input "b. Remove the redundant feature to increase efficiency and reduce wastage." at bounding box center [585, 210] width 0 height 8
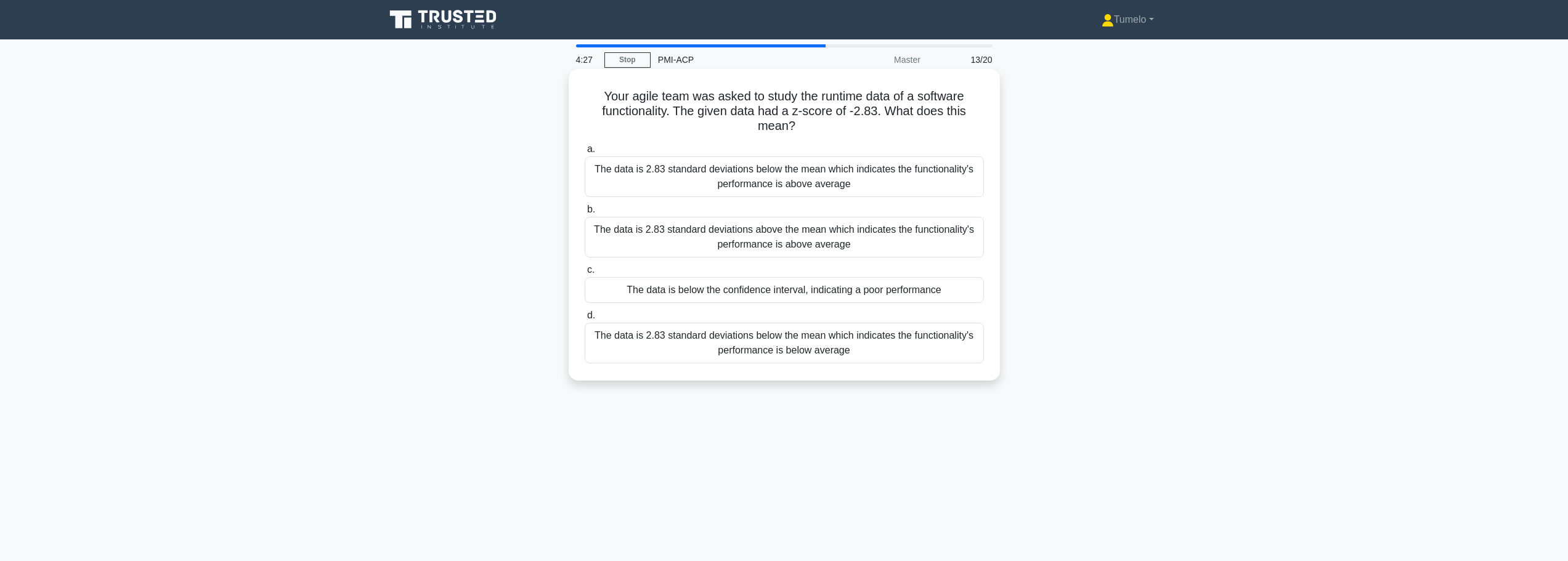
click at [787, 346] on div "The data is 2.83 standard deviations below the mean which indicates the functio…" at bounding box center [784, 343] width 399 height 40
click at [585, 320] on input "d. The data is 2.83 standard deviations below the mean which indicates the func…" at bounding box center [585, 315] width 0 height 8
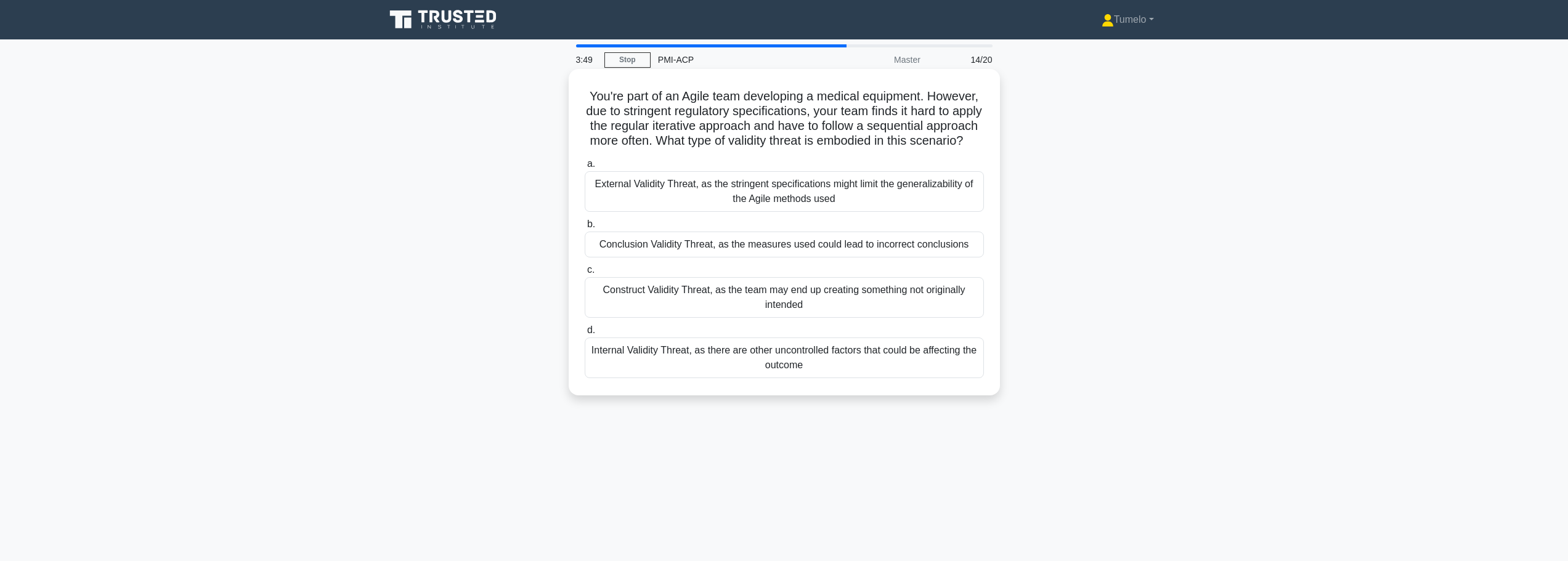
click at [779, 206] on div "External Validity Threat, as the stringent specifications might limit the gener…" at bounding box center [784, 191] width 399 height 40
click at [585, 168] on input "a. External Validity Threat, as the stringent specifications might limit the ge…" at bounding box center [585, 164] width 0 height 8
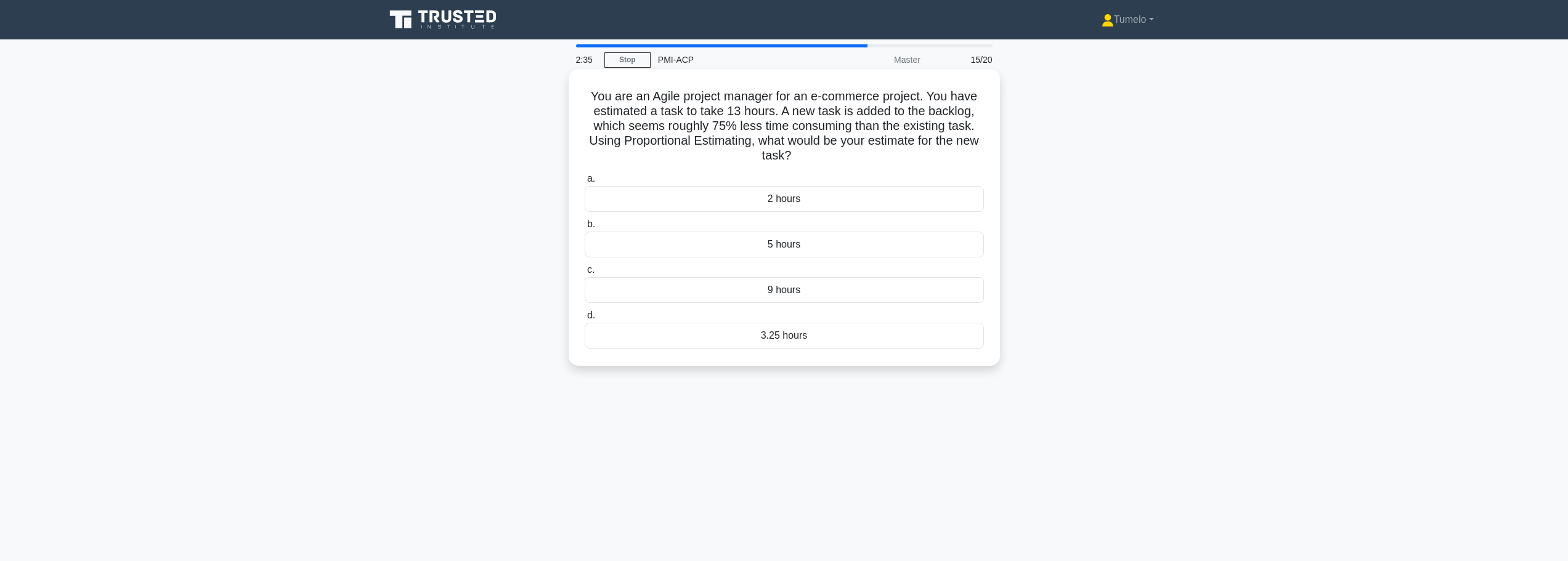
click at [786, 293] on div "9 hours" at bounding box center [784, 290] width 399 height 26
click at [585, 274] on input "c. 9 hours" at bounding box center [585, 270] width 0 height 8
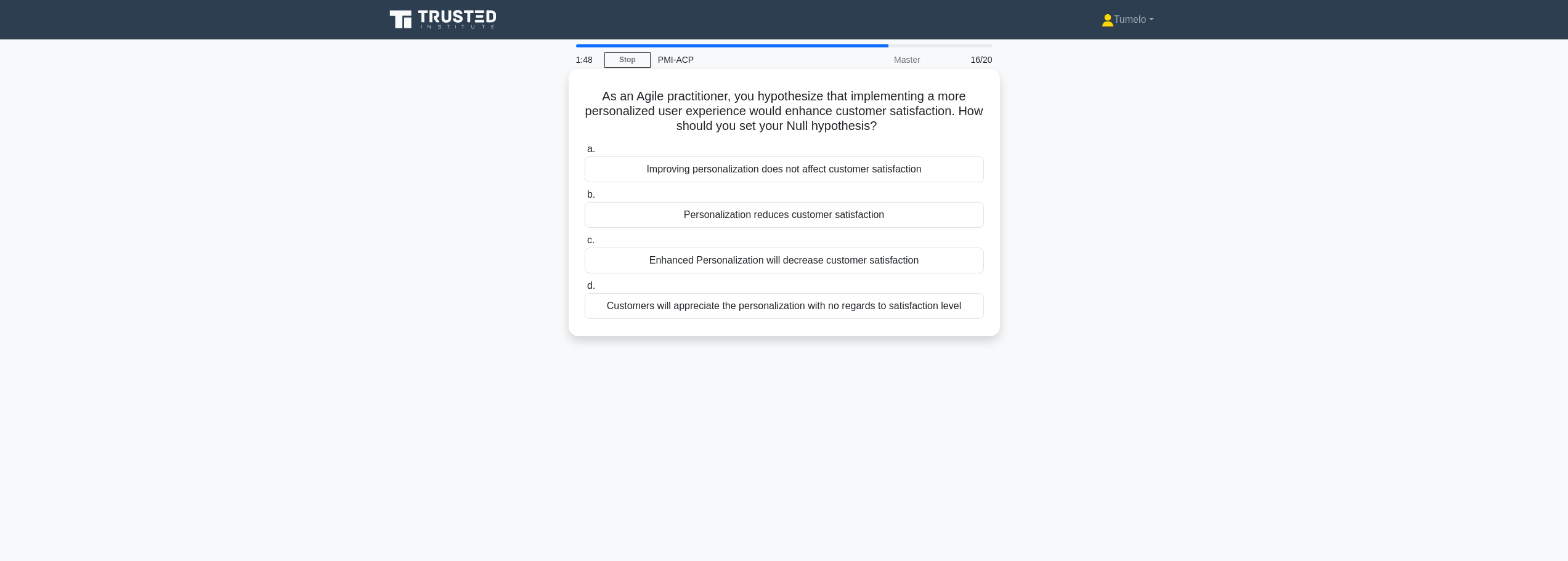
click at [739, 171] on div "Improving personalization does not affect customer satisfaction" at bounding box center [784, 169] width 399 height 26
click at [585, 153] on input "a. Improving personalization does not affect customer satisfaction" at bounding box center [585, 150] width 0 height 8
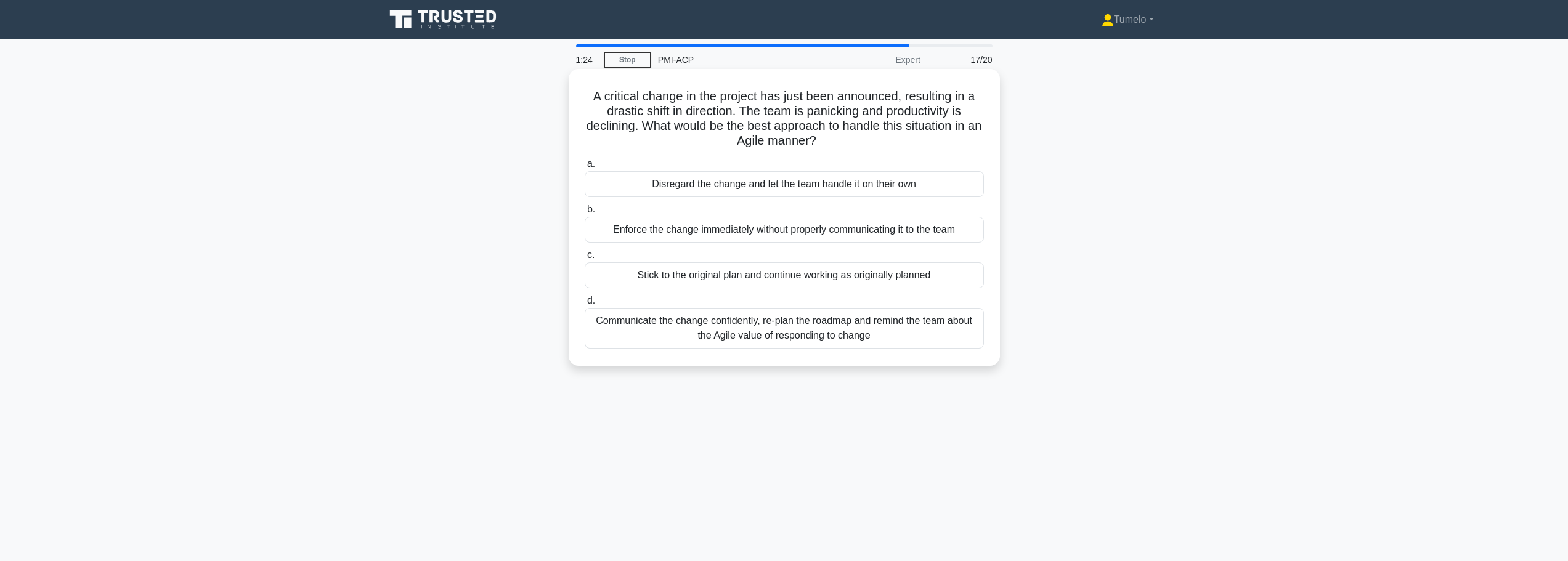
click at [792, 334] on div "Communicate the change confidently, re-plan the roadmap and remind the team abo…" at bounding box center [784, 329] width 399 height 40
click at [585, 305] on input "d. Communicate the change confidently, re-plan the roadmap and remind the team …" at bounding box center [585, 301] width 0 height 8
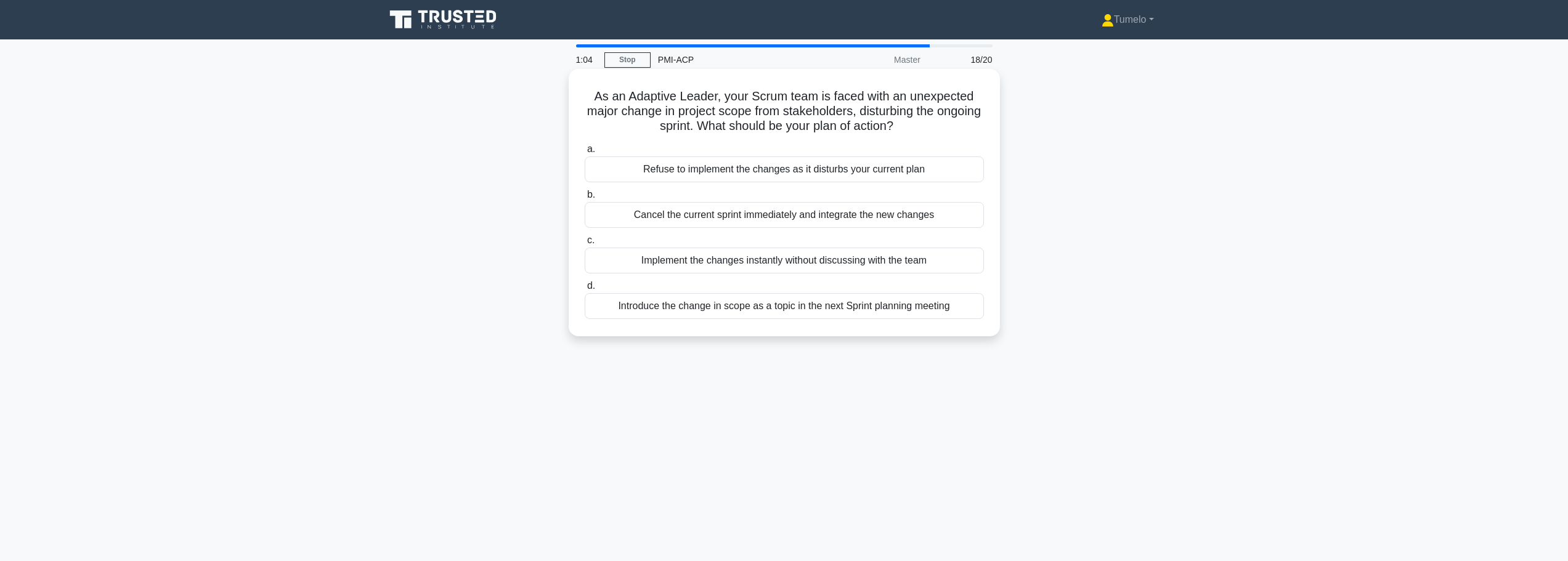
click at [703, 311] on div "Introduce the change in scope as a topic in the next Sprint planning meeting" at bounding box center [784, 305] width 399 height 26
click at [585, 291] on input "d. Introduce the change in scope as a topic in the next Sprint planning meeting" at bounding box center [585, 286] width 0 height 8
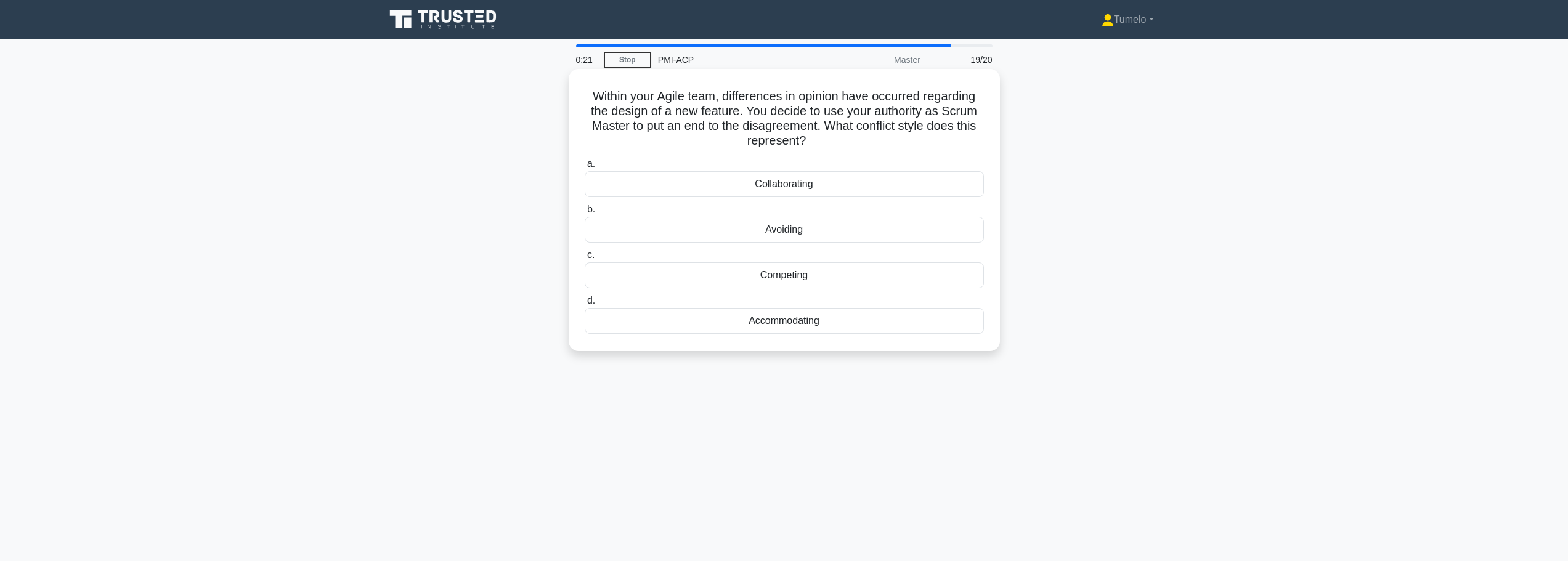
click at [805, 325] on div "Accommodating" at bounding box center [784, 321] width 399 height 26
click at [585, 305] on input "d. Accommodating" at bounding box center [585, 301] width 0 height 8
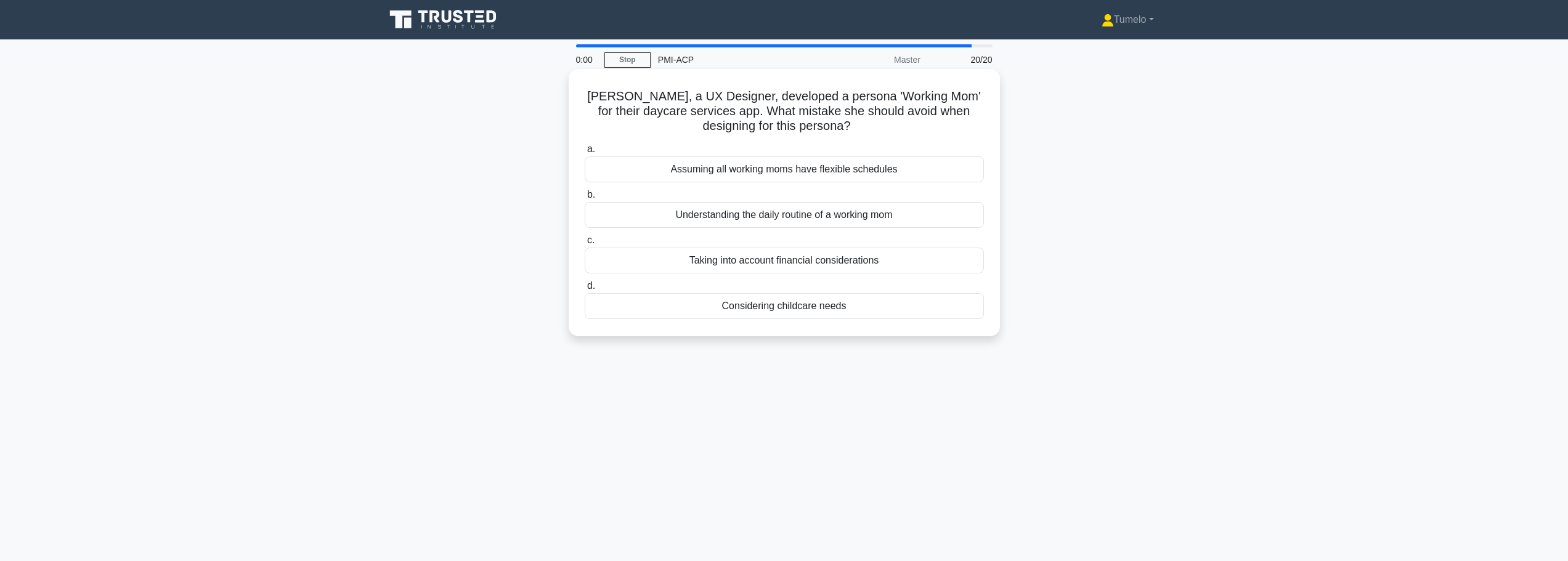
drag, startPoint x: 792, startPoint y: 170, endPoint x: 769, endPoint y: 161, distance: 24.7
click at [776, 161] on div "Assuming all working moms have flexible schedules" at bounding box center [784, 169] width 399 height 26
click at [781, 174] on div "Assuming all working moms have flexible schedules" at bounding box center [784, 169] width 399 height 26
click at [585, 153] on input "a. Assuming all working moms have flexible schedules" at bounding box center [585, 150] width 0 height 8
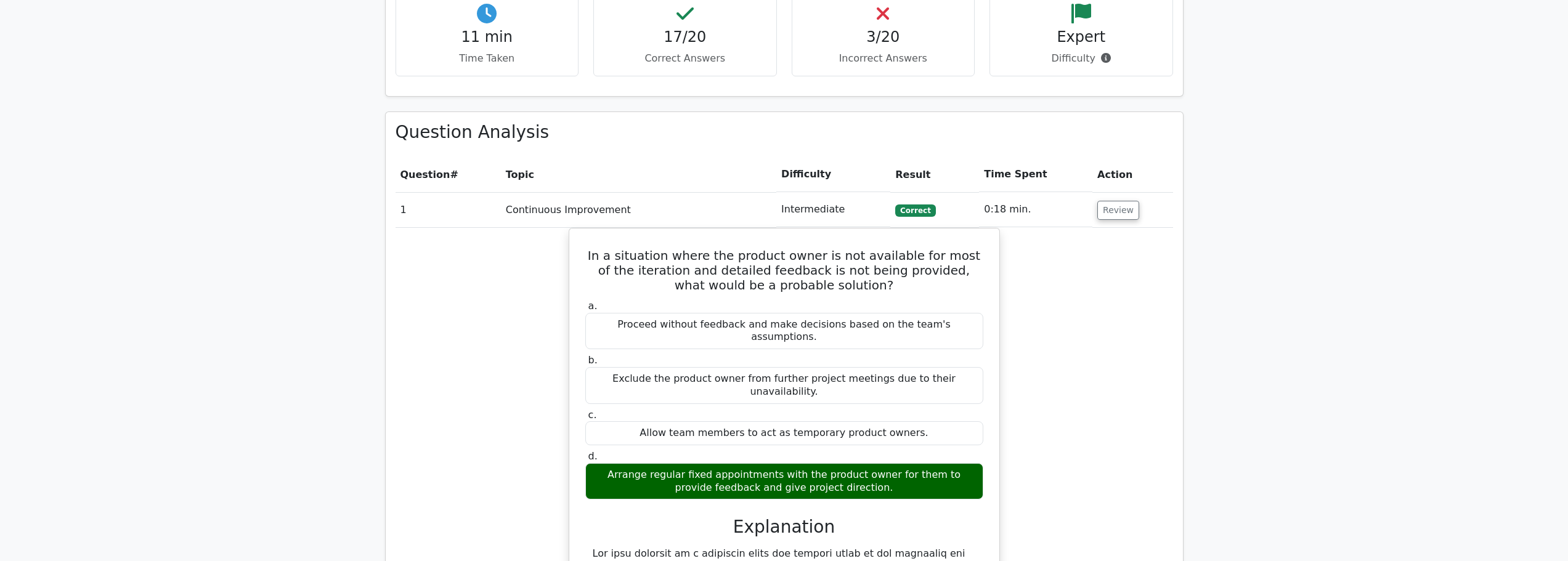
scroll to position [924, 0]
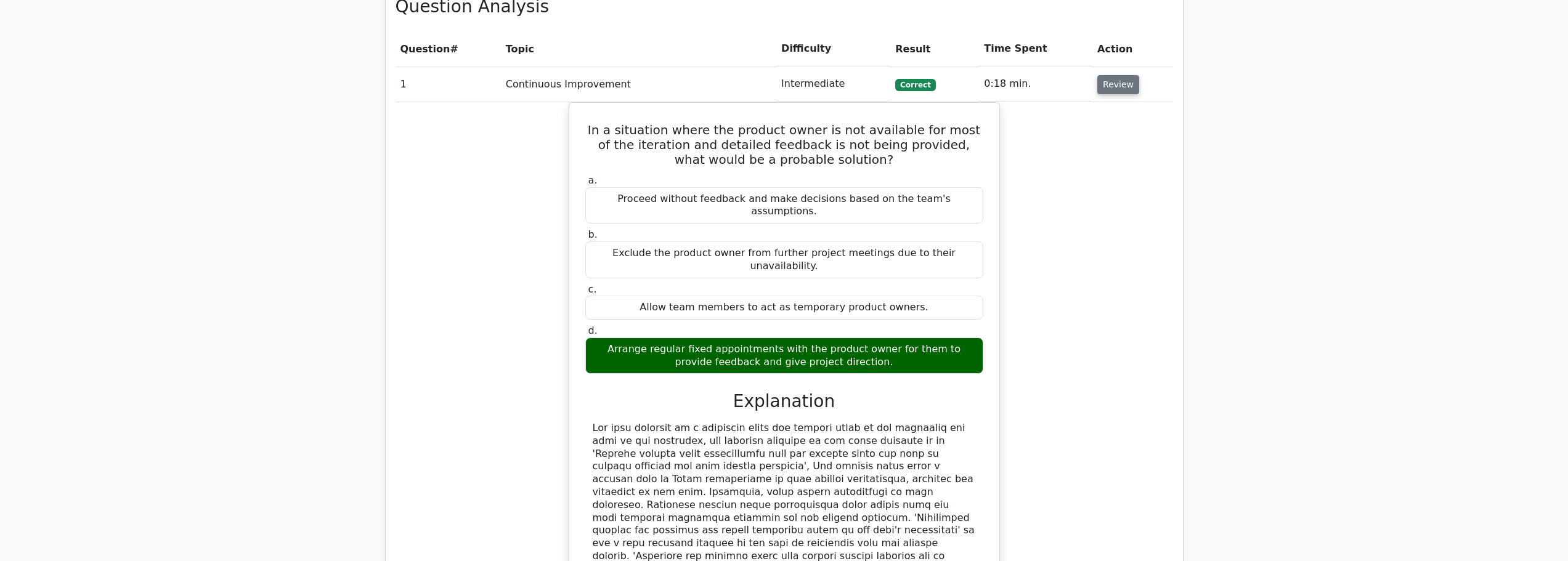
click at [1109, 86] on button "Review" at bounding box center [1118, 84] width 42 height 19
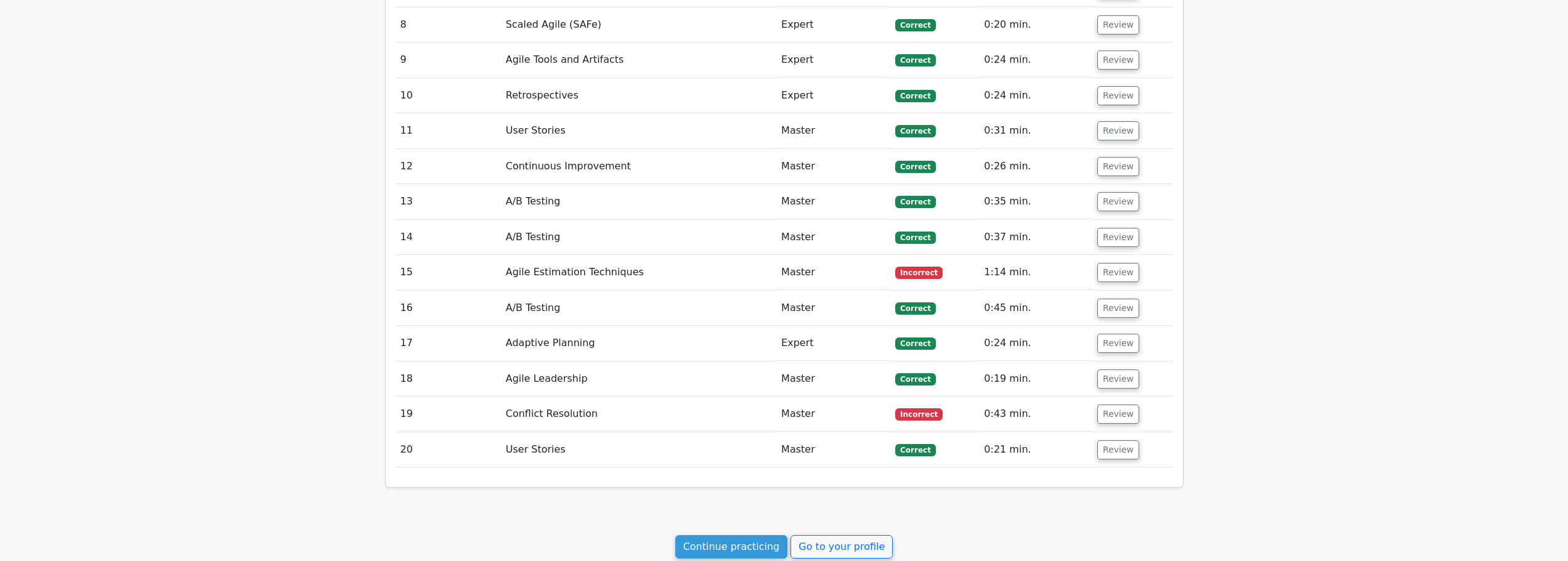
scroll to position [1232, 0]
click at [1120, 420] on button "Review" at bounding box center [1118, 414] width 42 height 19
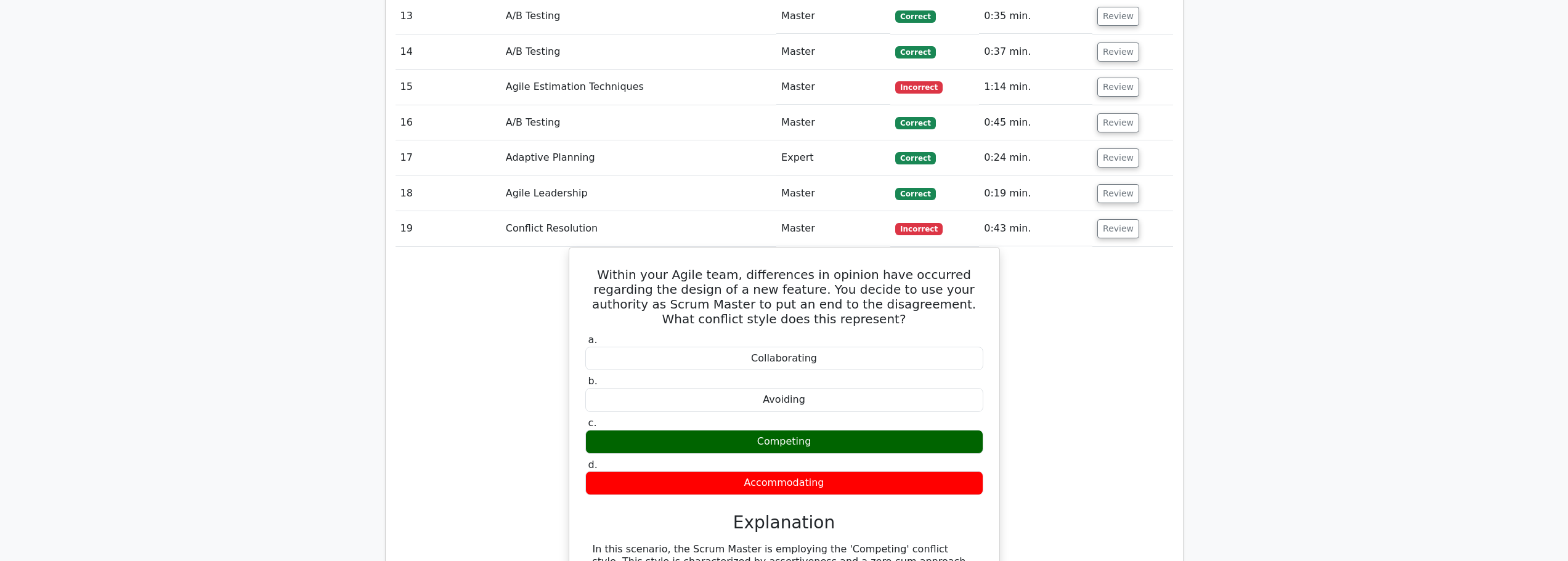
scroll to position [1540, 0]
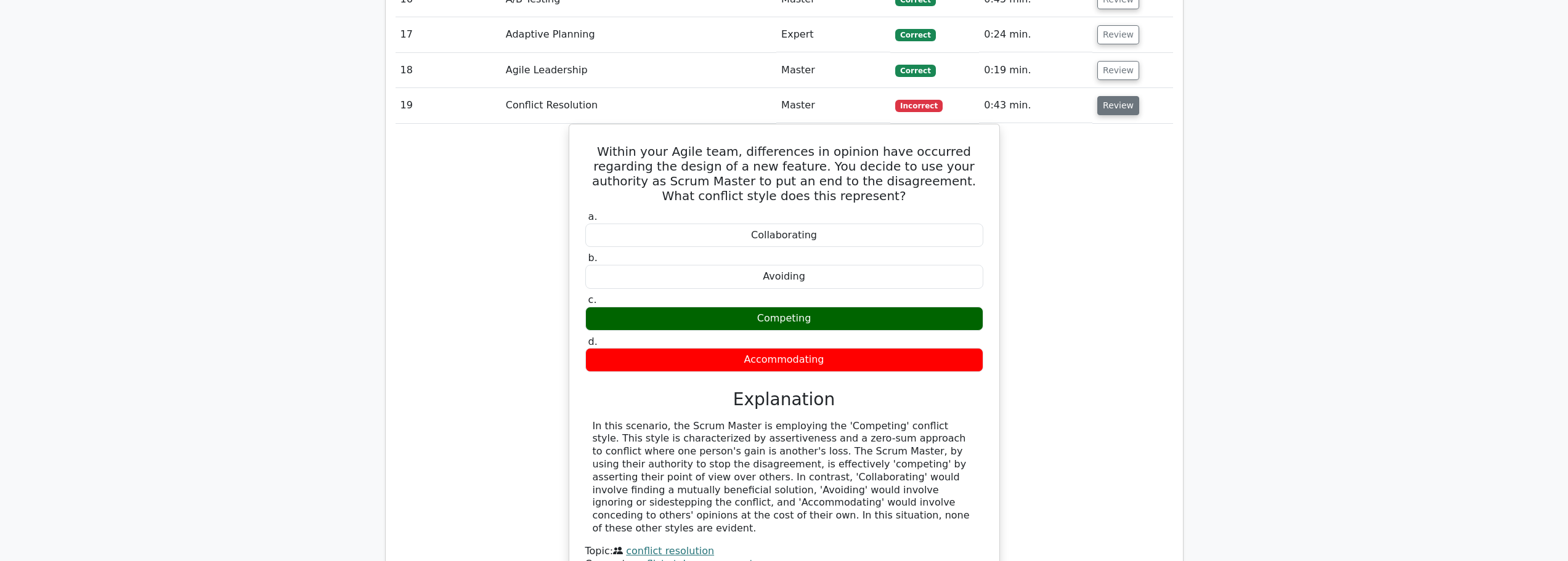
click at [1114, 109] on button "Review" at bounding box center [1118, 105] width 42 height 19
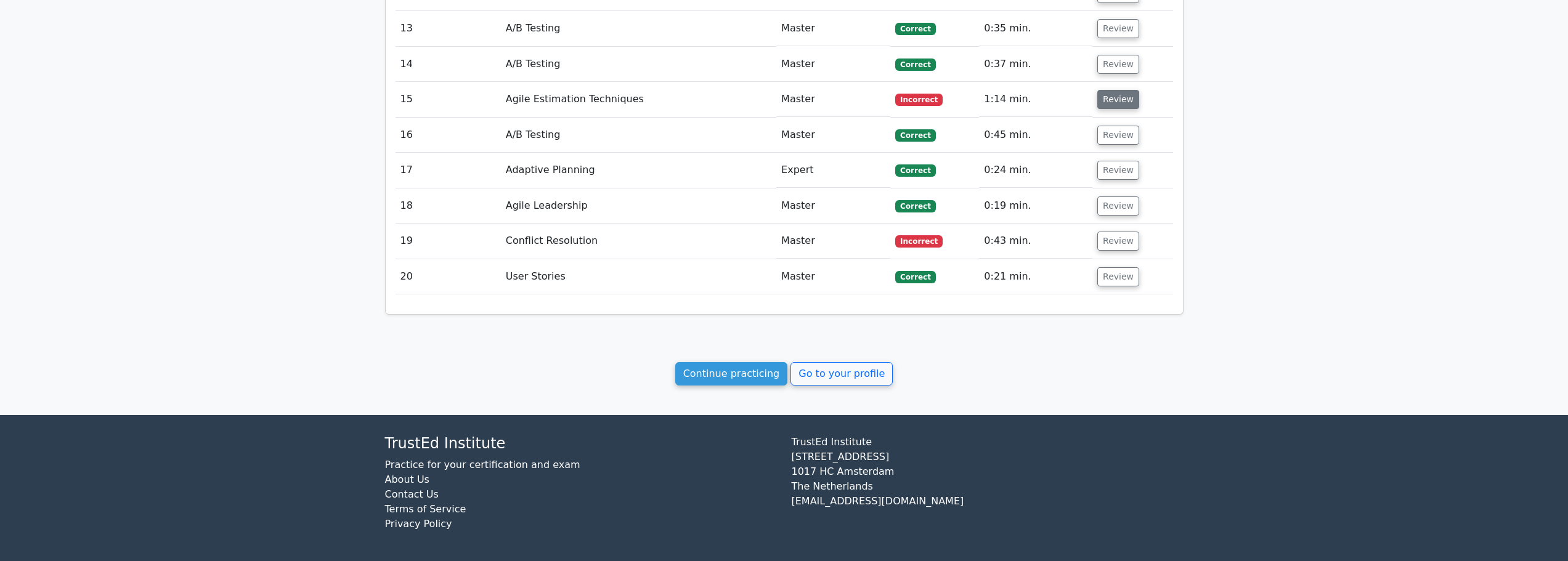
click at [1125, 98] on button "Review" at bounding box center [1118, 99] width 42 height 19
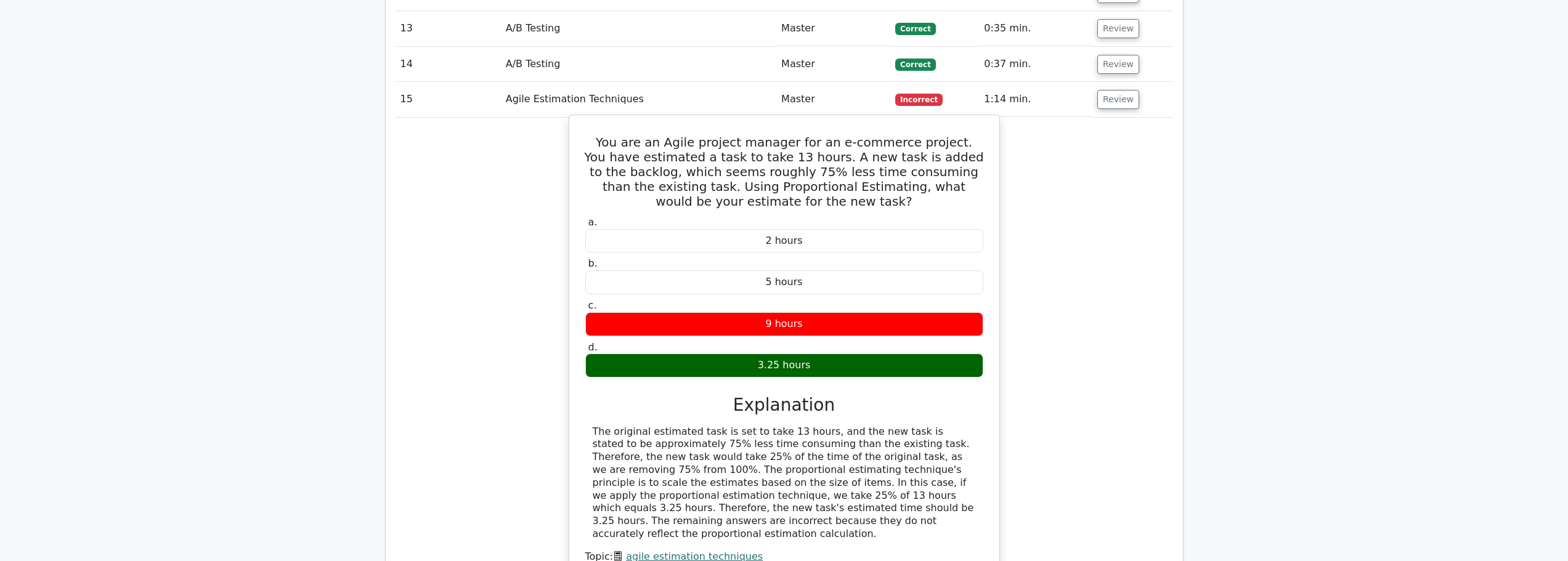
scroll to position [1466, 0]
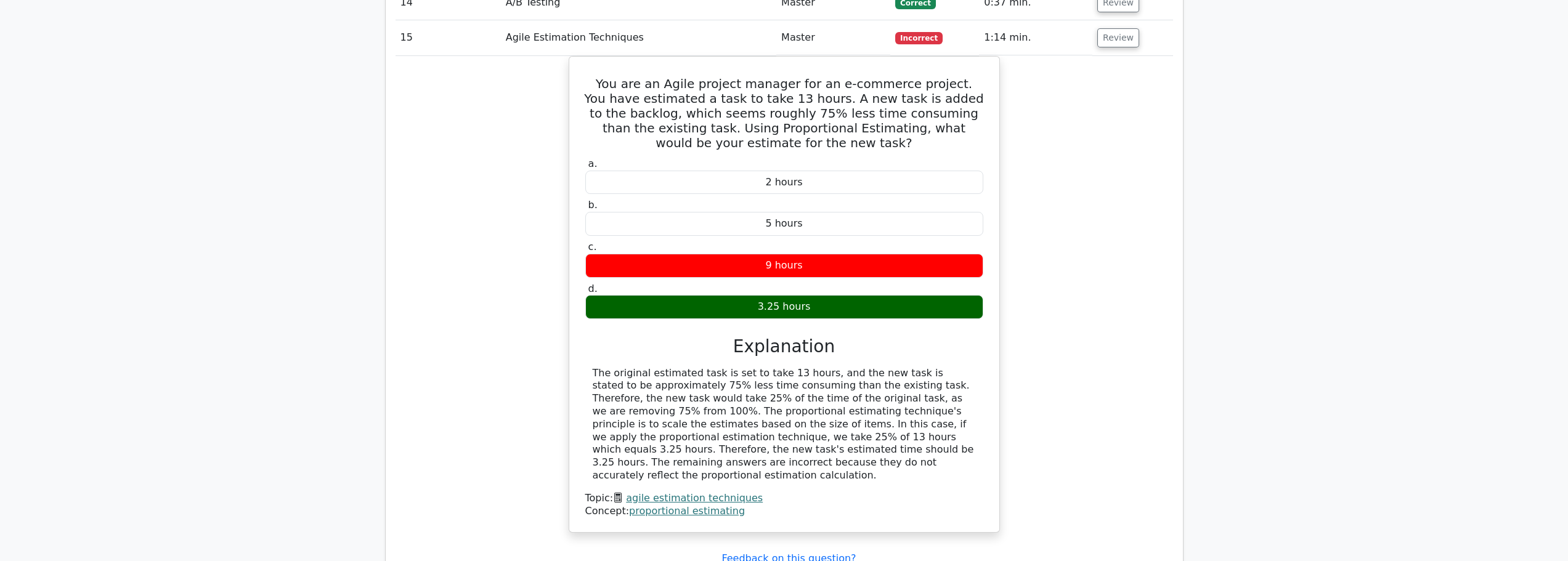
click at [1118, 40] on button "Review" at bounding box center [1118, 38] width 42 height 19
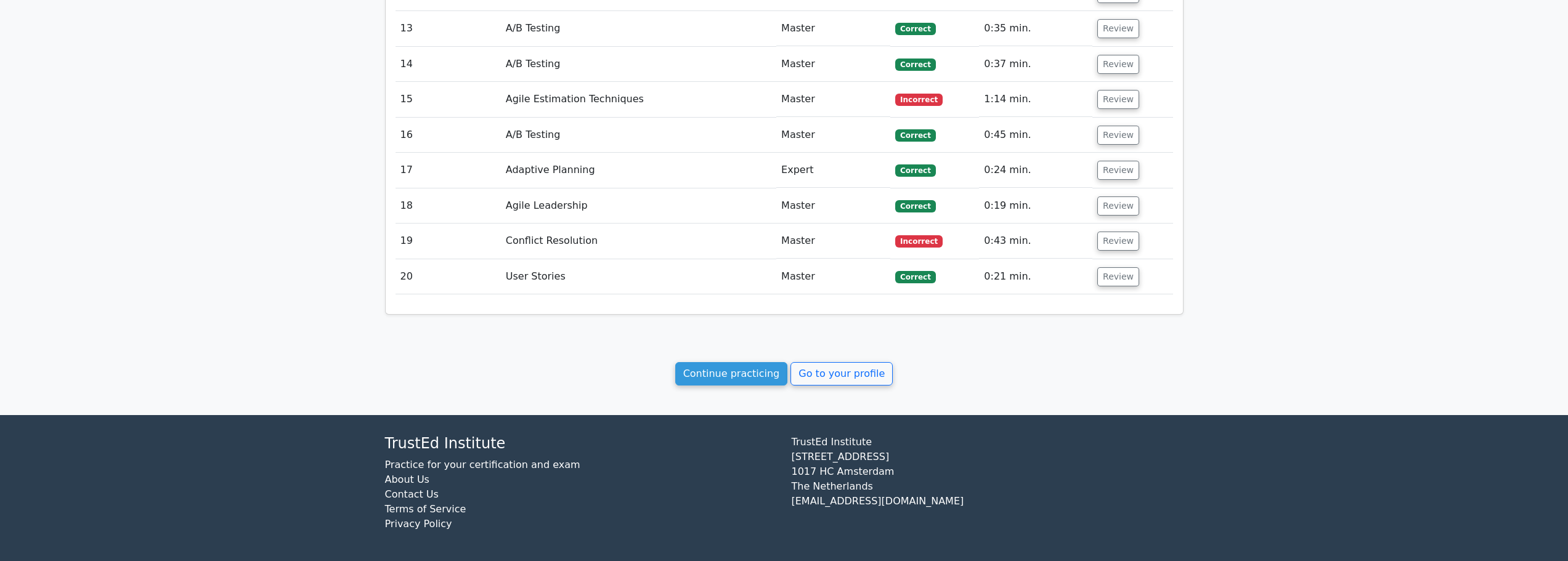
scroll to position [1405, 0]
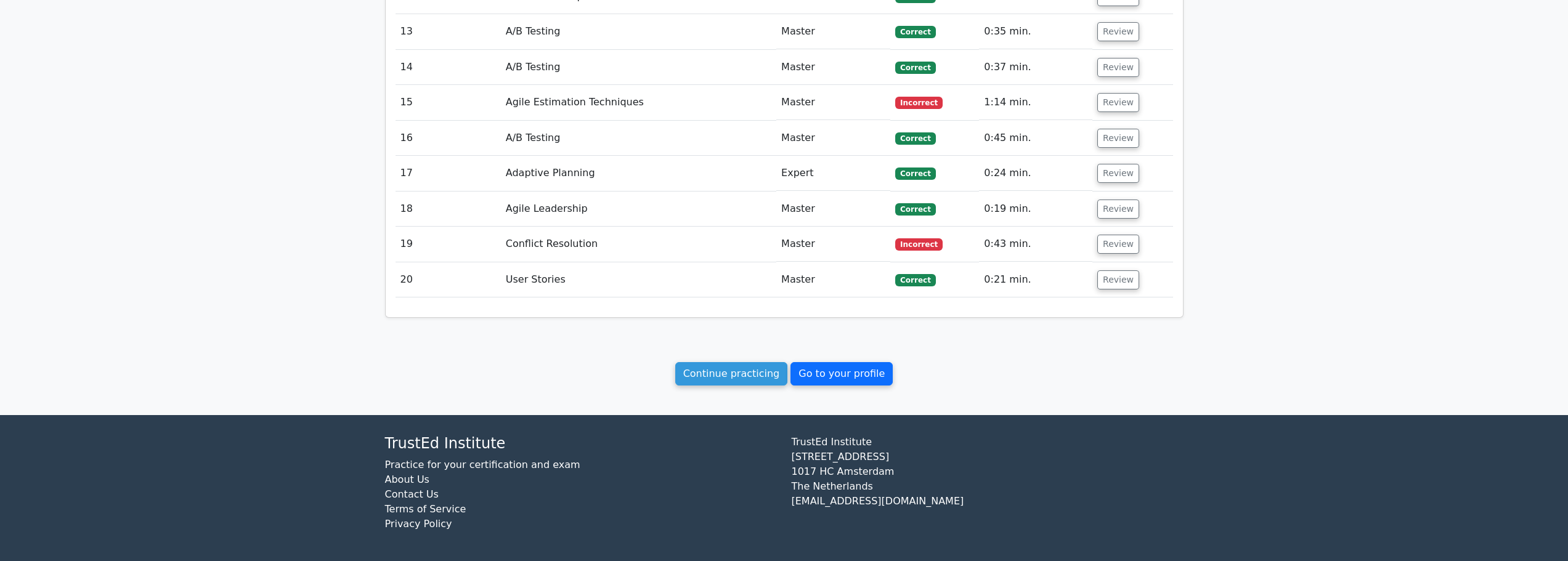
click at [847, 371] on link "Go to your profile" at bounding box center [841, 374] width 102 height 23
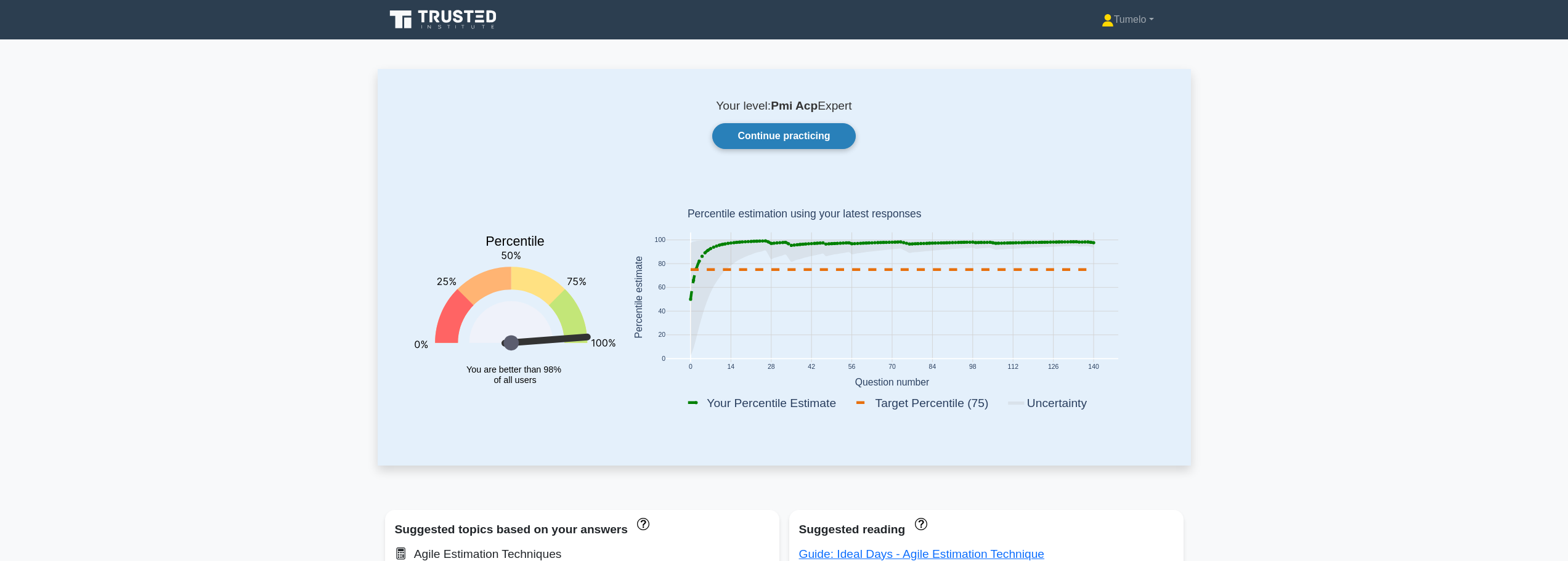
click at [773, 139] on link "Continue practicing" at bounding box center [783, 136] width 143 height 26
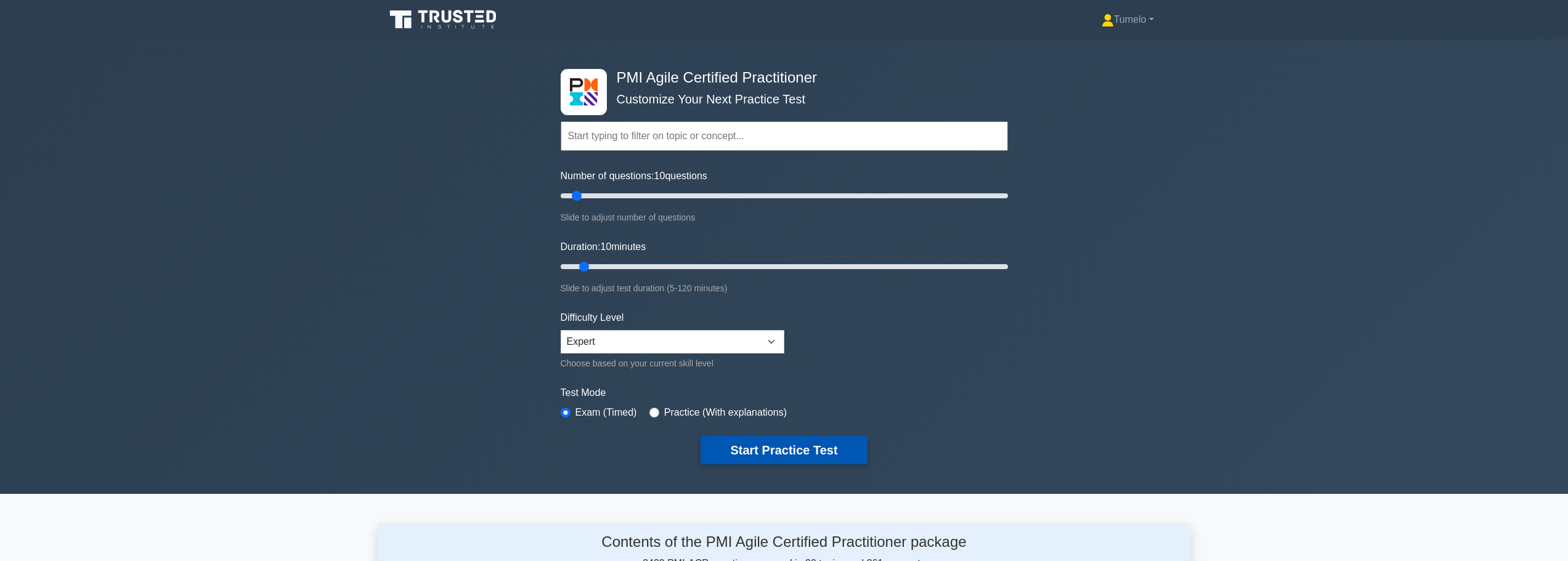
click at [789, 453] on button "Start Practice Test" at bounding box center [783, 450] width 167 height 29
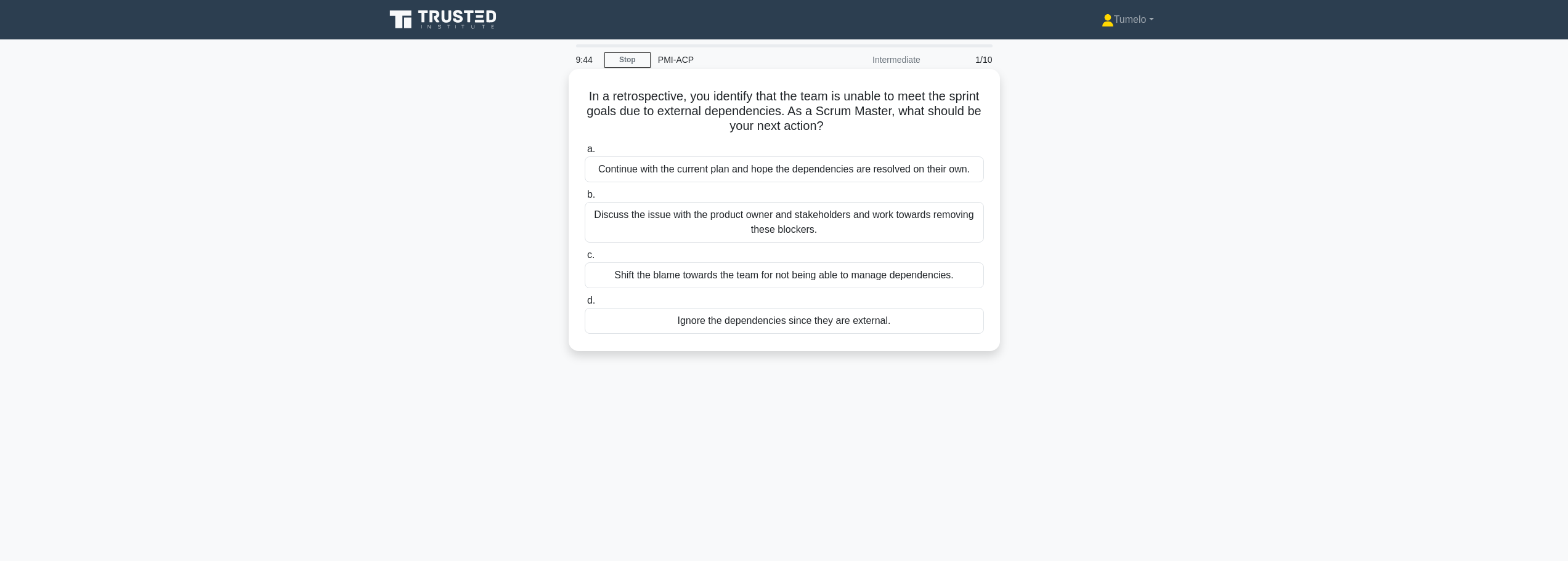
click at [762, 222] on div "Discuss the issue with the product owner and stakeholders and work towards remo…" at bounding box center [784, 222] width 399 height 40
click at [585, 199] on input "b. Discuss the issue with the product owner and stakeholders and work towards r…" at bounding box center [585, 194] width 0 height 8
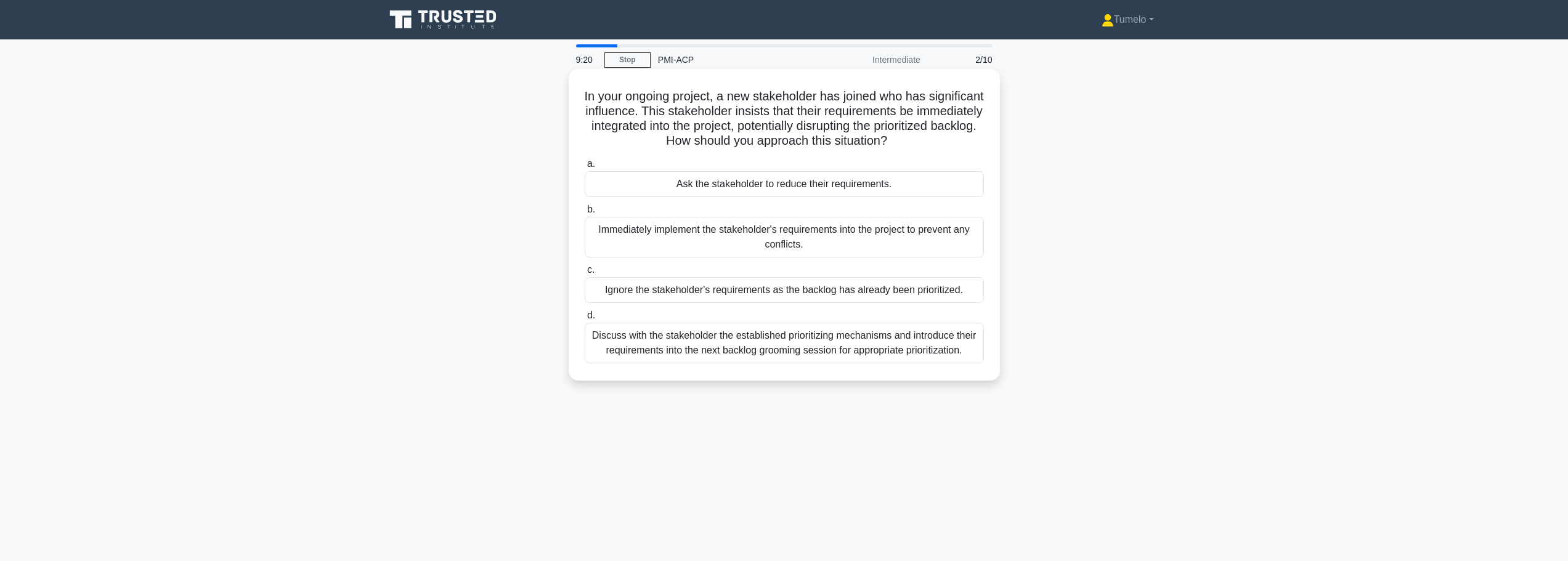
click at [789, 342] on div "Discuss with the stakeholder the established prioritizing mechanisms and introd…" at bounding box center [784, 343] width 399 height 40
click at [585, 320] on input "d. Discuss with the stakeholder the established prioritizing mechanisms and int…" at bounding box center [585, 315] width 0 height 8
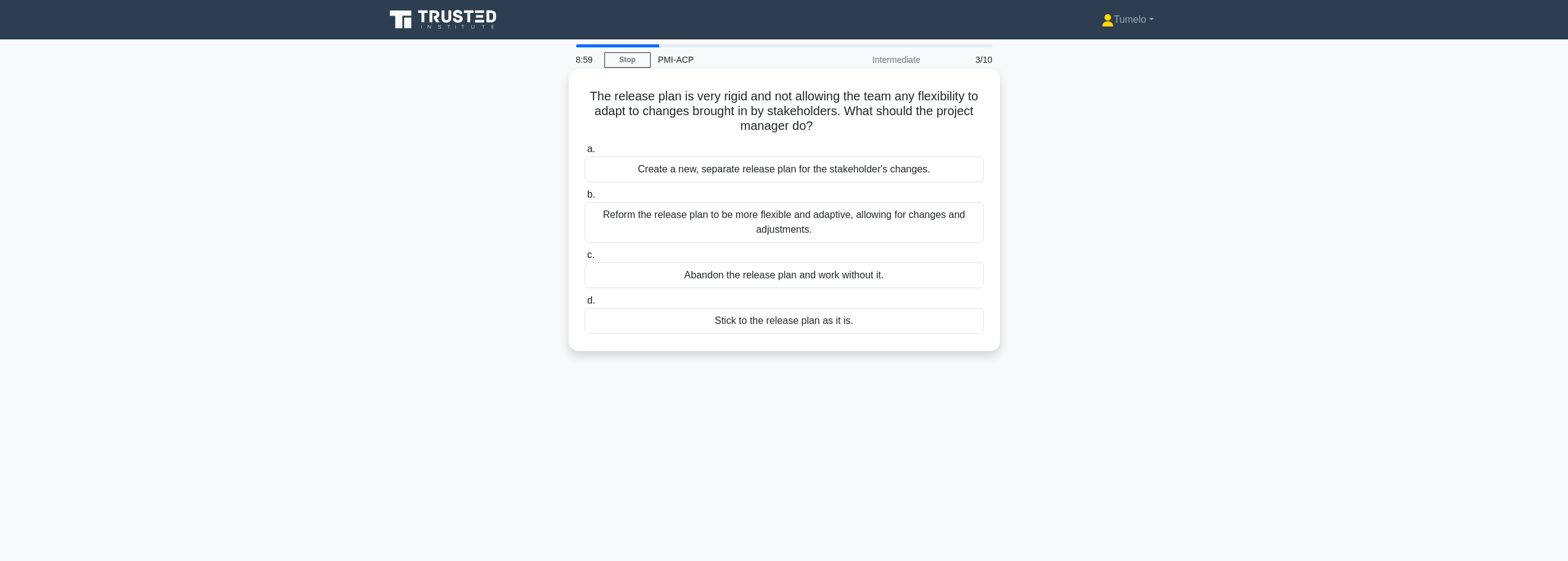
click at [801, 231] on div "Reform the release plan to be more flexible and adaptive, allowing for changes …" at bounding box center [784, 222] width 399 height 40
click at [585, 199] on input "b. Reform the release plan to be more flexible and adaptive, allowing for chang…" at bounding box center [585, 194] width 0 height 8
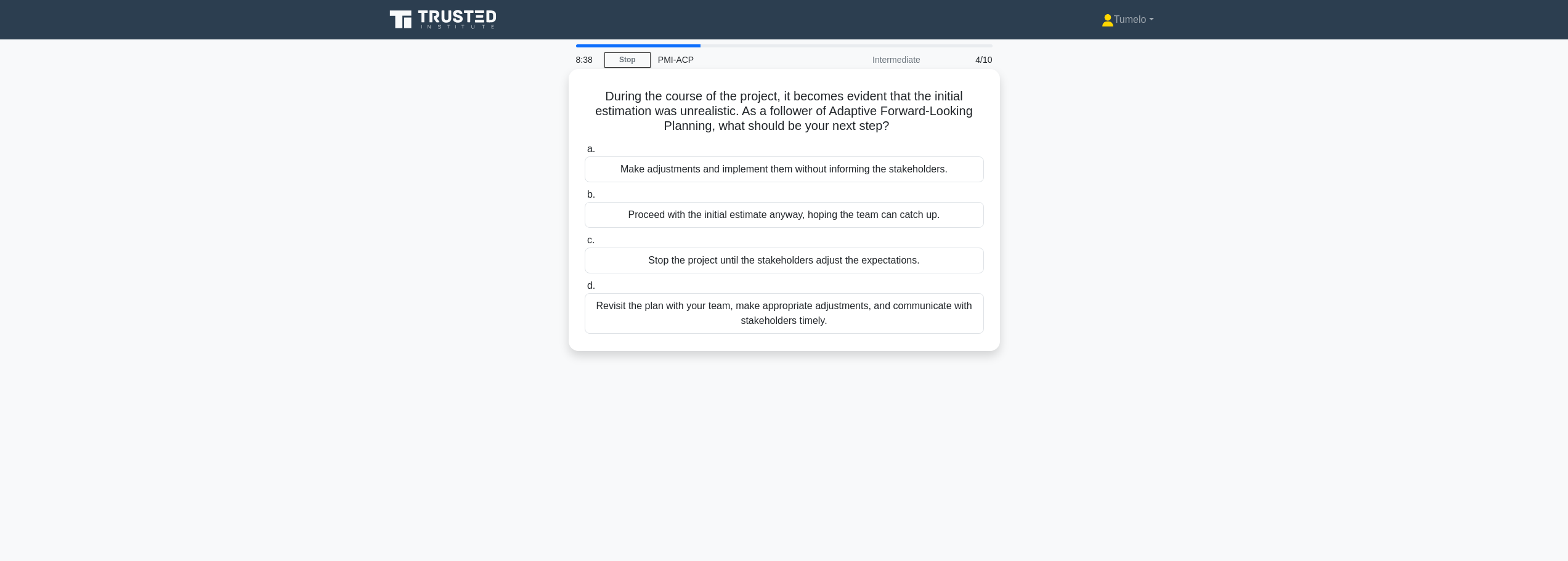
drag, startPoint x: 759, startPoint y: 244, endPoint x: 655, endPoint y: 322, distance: 130.0
click at [655, 322] on div "Revisit the plan with your team, make appropriate adjustments, and communicate …" at bounding box center [784, 313] width 399 height 40
click at [585, 291] on input "d. Revisit the plan with your team, make appropriate adjustments, and communica…" at bounding box center [585, 286] width 0 height 8
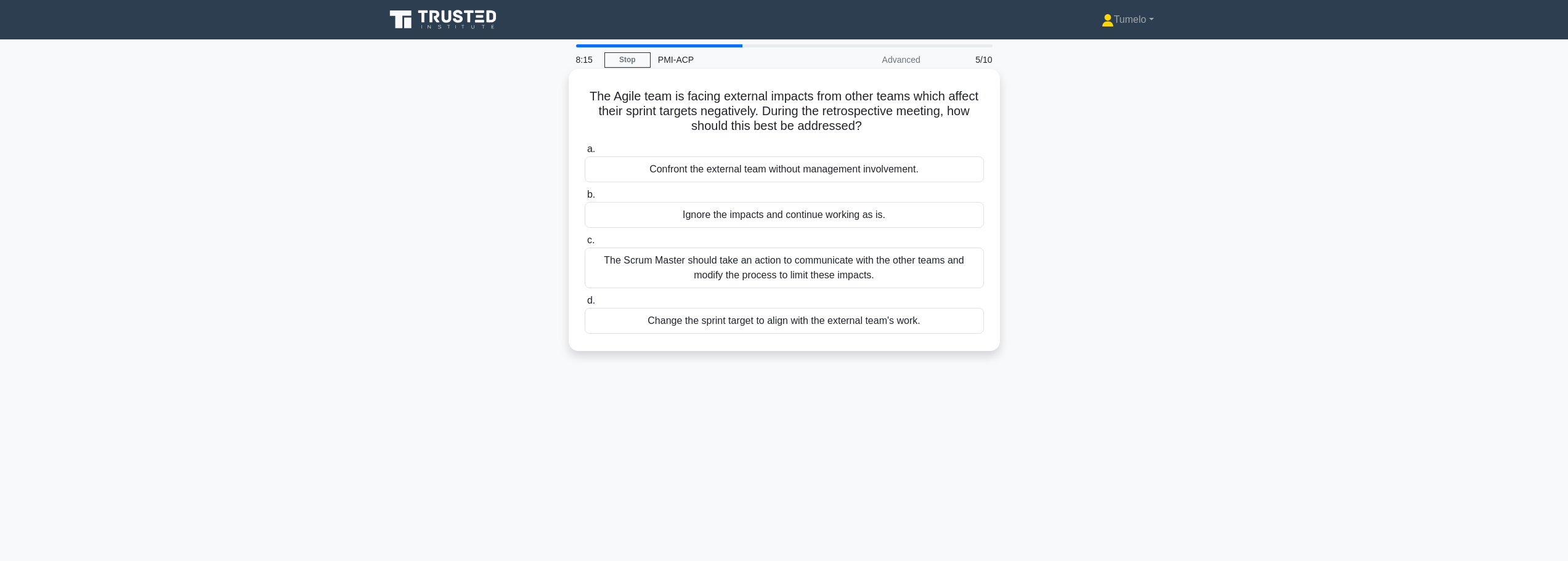
click at [799, 268] on div "The Scrum Master should take an action to communicate with the other teams and …" at bounding box center [784, 268] width 399 height 40
click at [585, 245] on input "c. The Scrum Master should take an action to communicate with the other teams a…" at bounding box center [585, 240] width 0 height 8
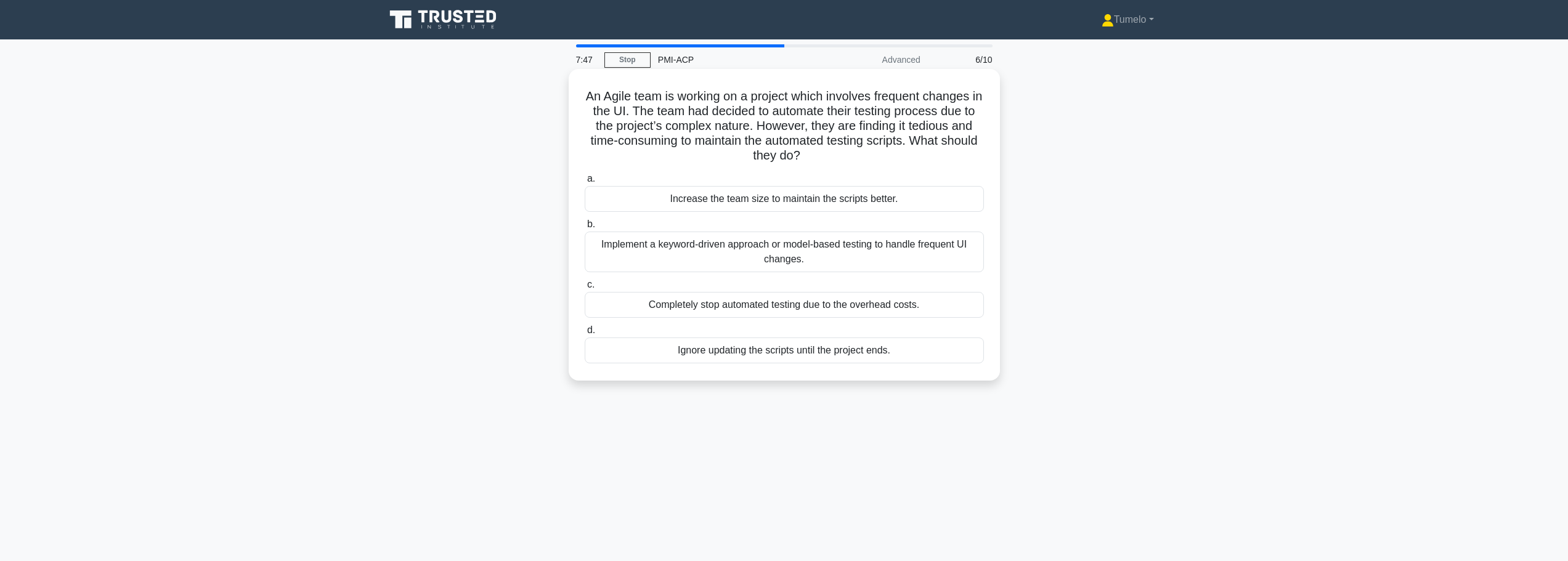
click at [817, 263] on div "Implement a keyword-driven approach or model-based testing to handle frequent U…" at bounding box center [784, 252] width 399 height 40
click at [585, 229] on input "b. Implement a keyword-driven approach or model-based testing to handle frequen…" at bounding box center [585, 225] width 0 height 8
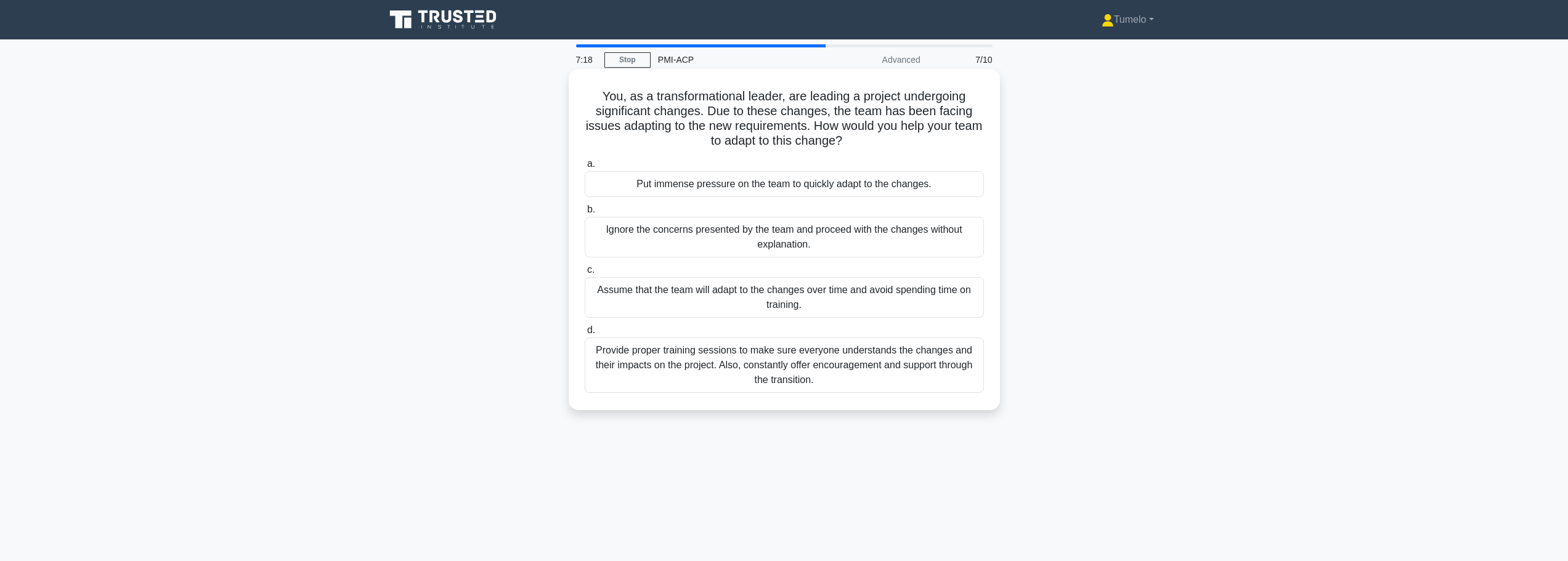
click at [801, 363] on div "Provide proper training sessions to make sure everyone understands the changes …" at bounding box center [784, 366] width 399 height 56
click at [585, 335] on input "d. Provide proper training sessions to make sure everyone understands the chang…" at bounding box center [585, 330] width 0 height 8
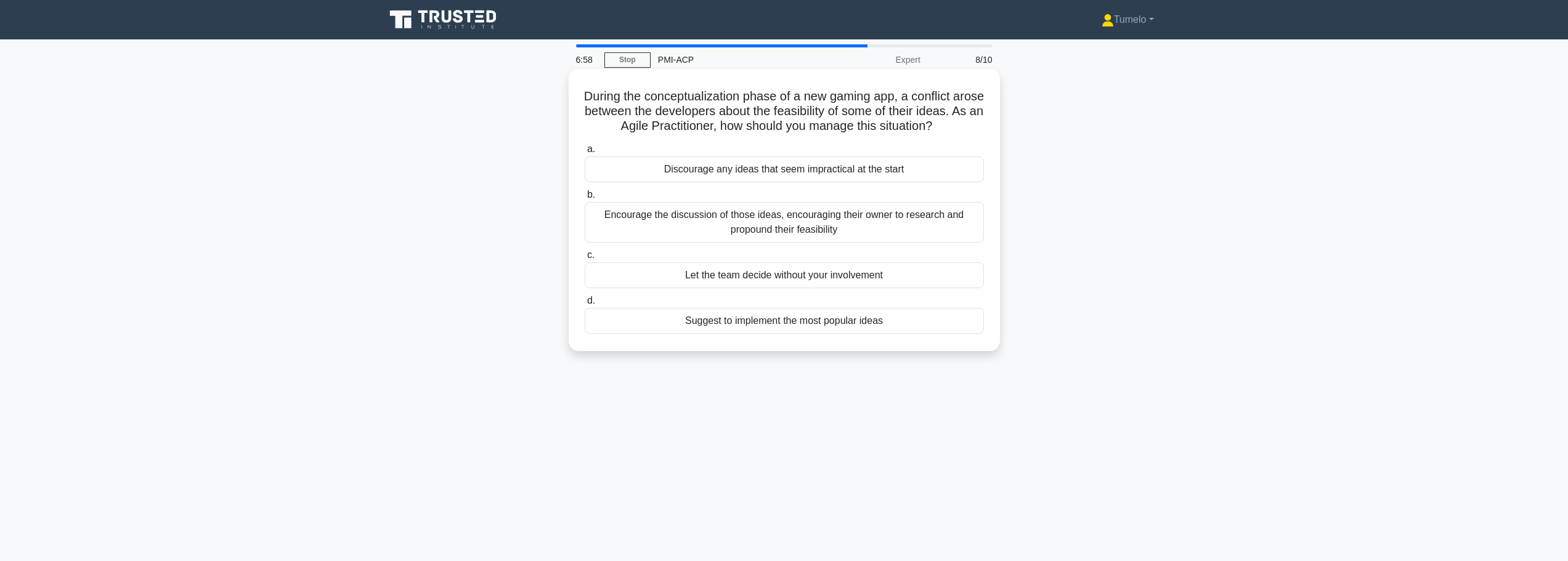
click at [794, 243] on div "Encourage the discussion of those ideas, encouraging their owner to research an…" at bounding box center [784, 222] width 399 height 40
click at [585, 199] on input "b. Encourage the discussion of those ideas, encouraging their owner to research…" at bounding box center [585, 194] width 0 height 8
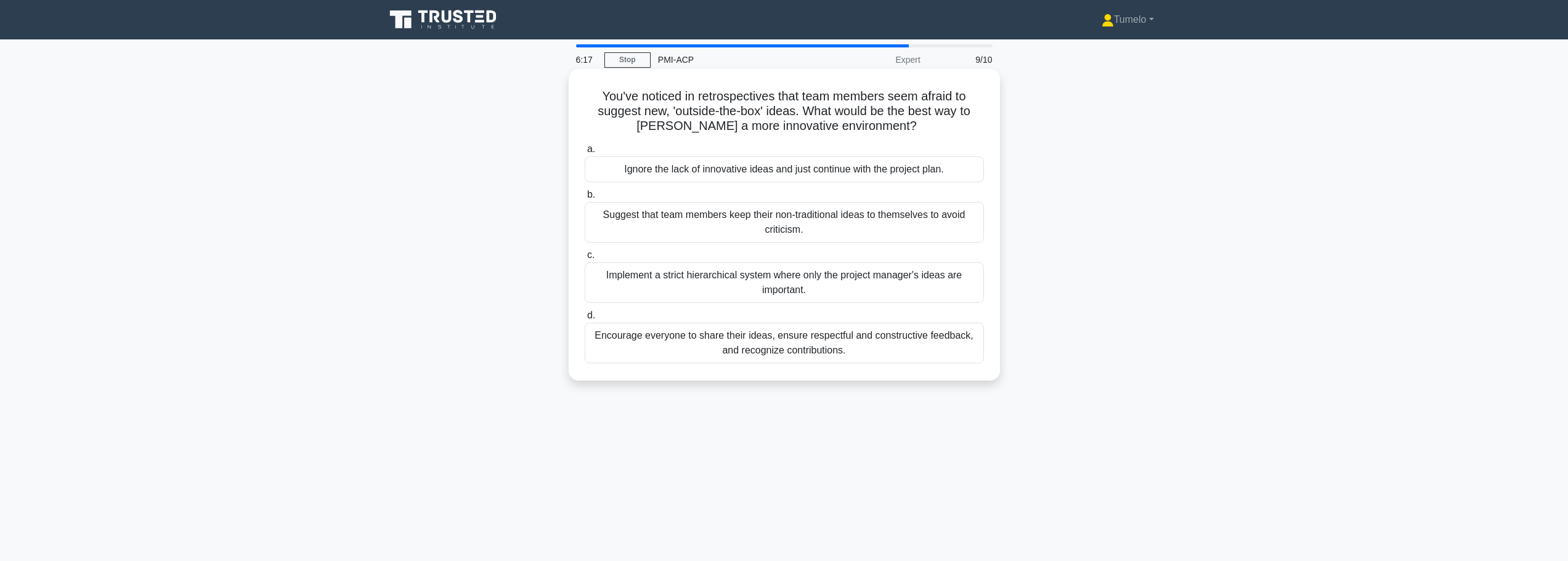
click at [793, 347] on div "Encourage everyone to share their ideas, ensure respectful and constructive fee…" at bounding box center [784, 343] width 399 height 40
click at [585, 320] on input "d. Encourage everyone to share their ideas, ensure respectful and constructive …" at bounding box center [585, 315] width 0 height 8
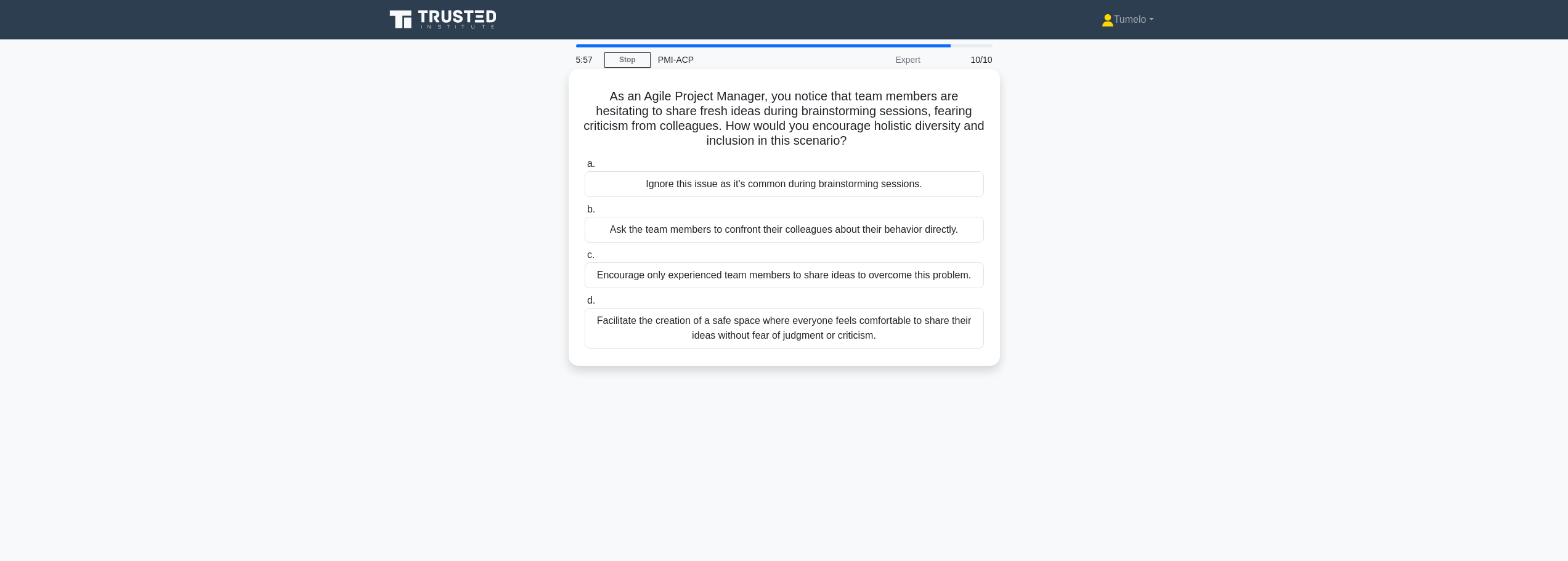
click at [748, 333] on div "Facilitate the creation of a safe space where everyone feels comfortable to sha…" at bounding box center [784, 329] width 399 height 40
click at [585, 305] on input "d. Facilitate the creation of a safe space where everyone feels comfortable to …" at bounding box center [585, 301] width 0 height 8
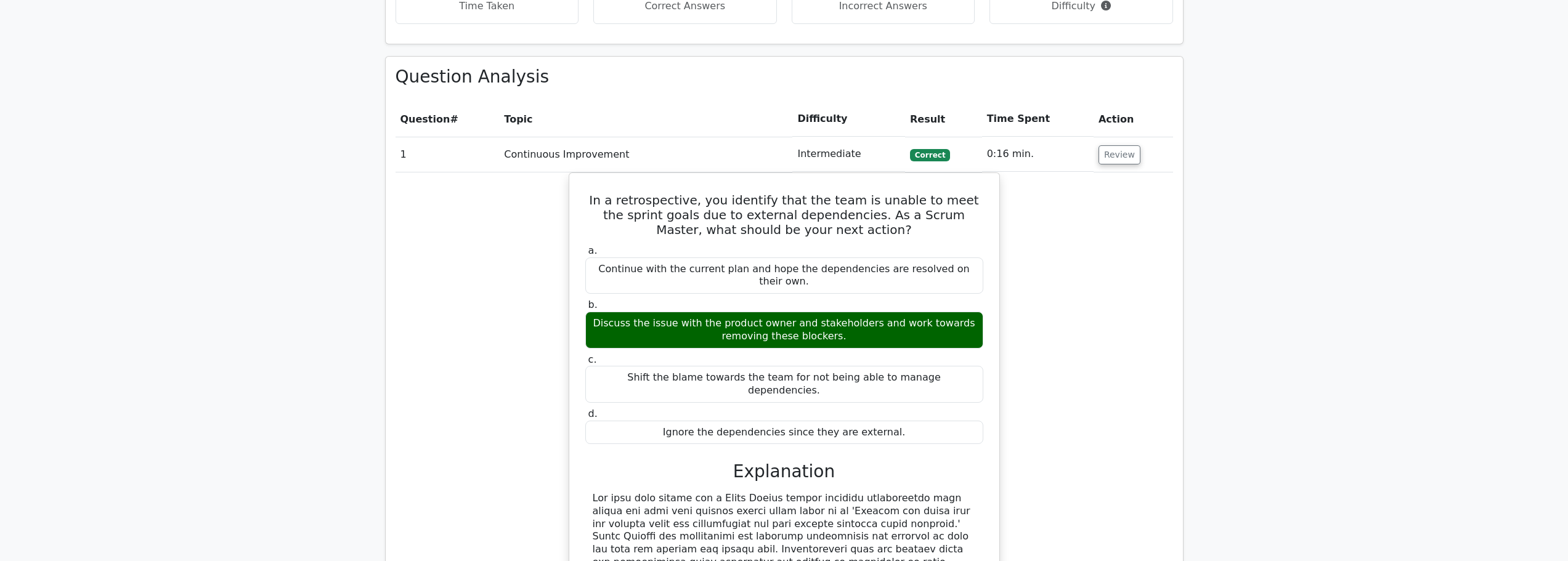
scroll to position [678, 0]
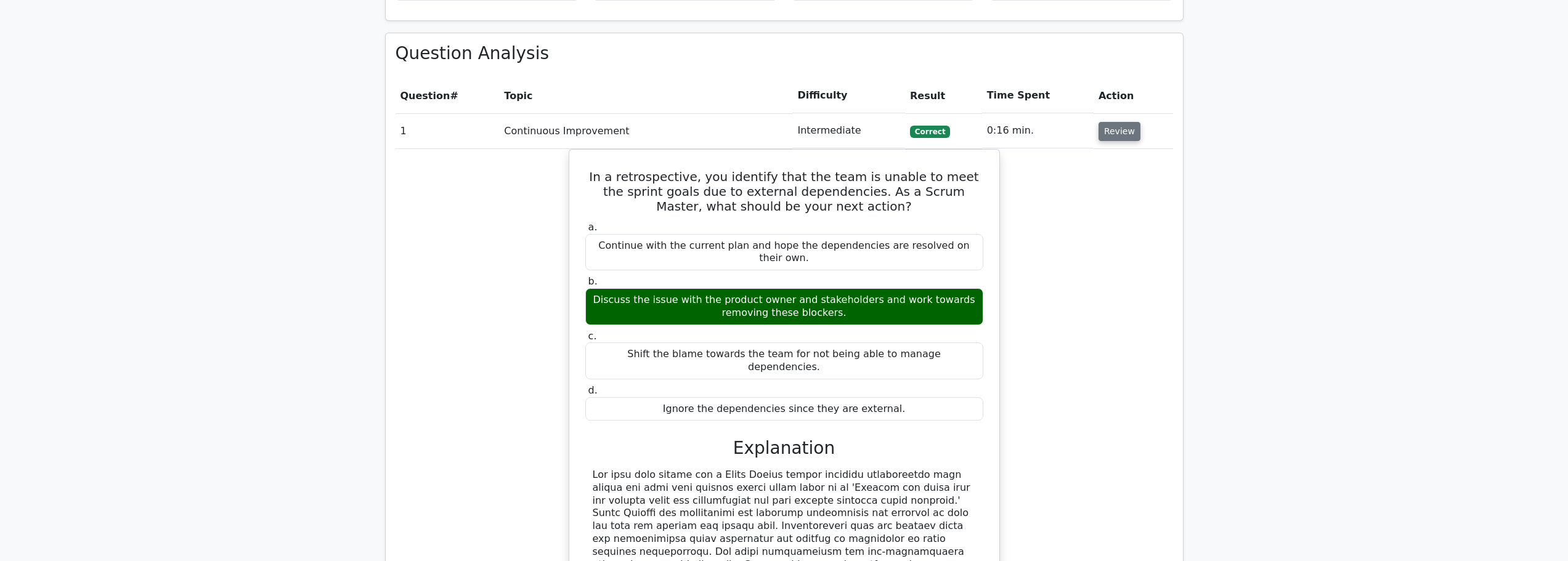
click at [1126, 134] on button "Review" at bounding box center [1119, 131] width 42 height 19
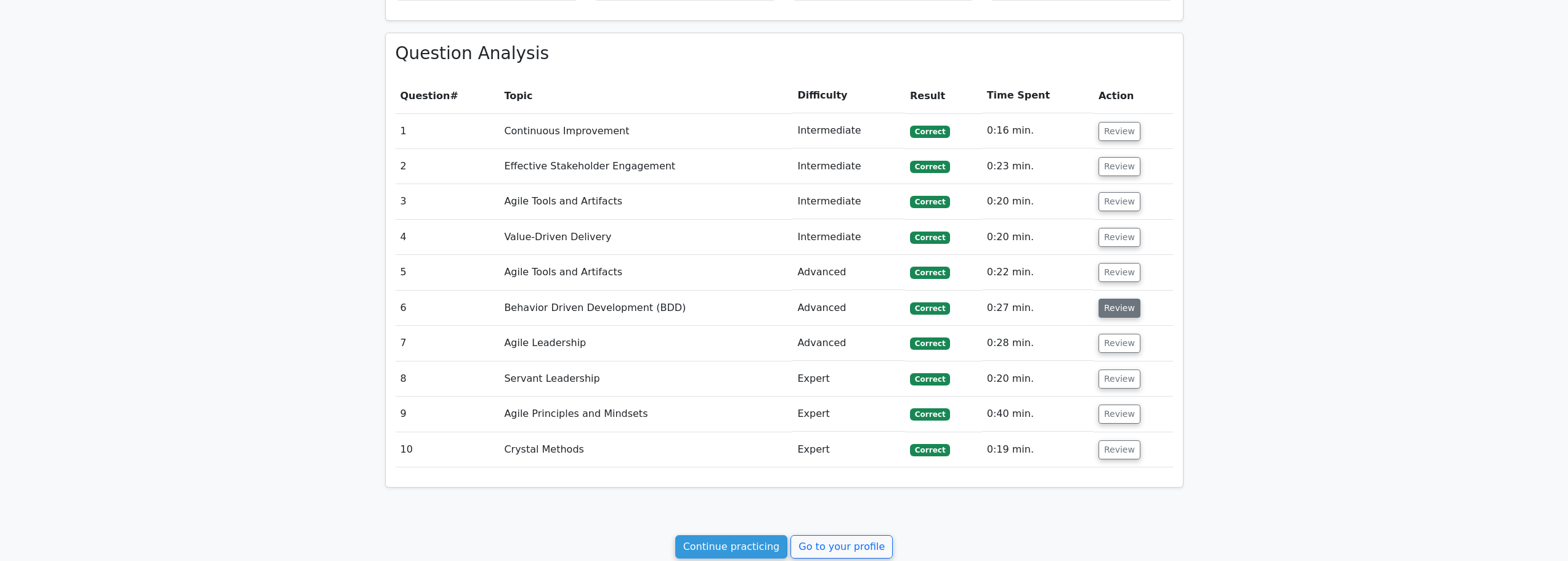
scroll to position [851, 0]
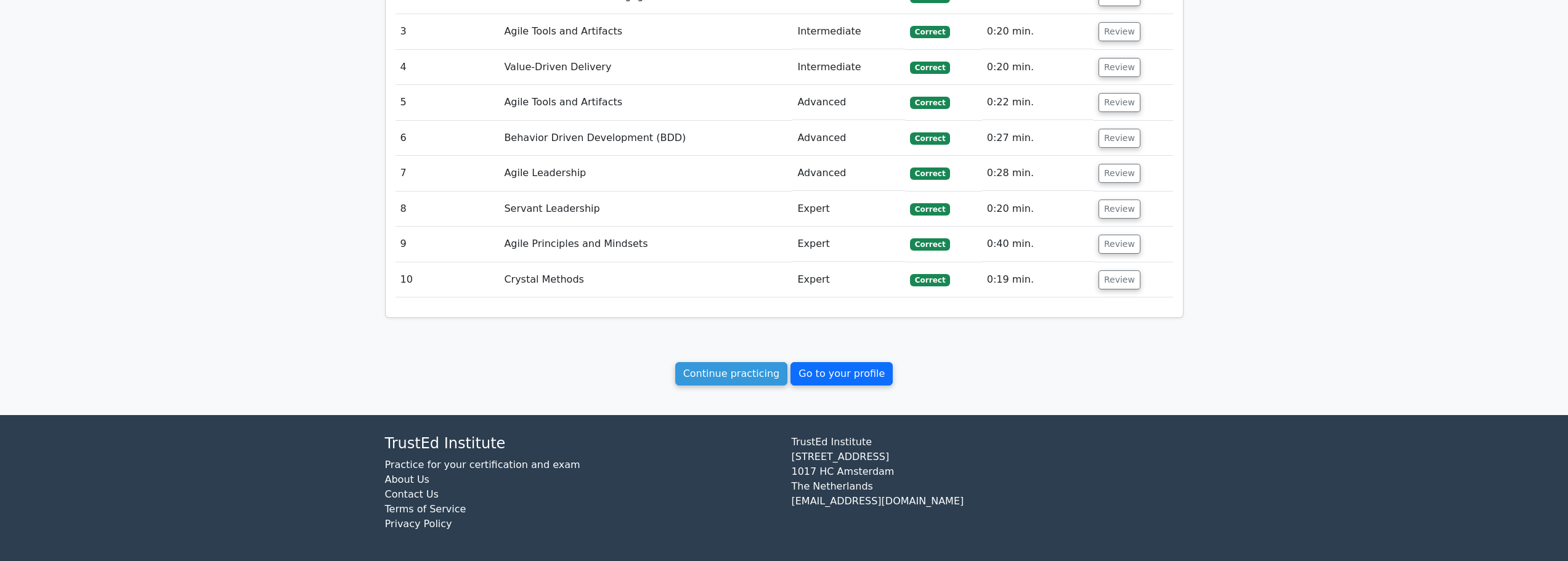
click at [829, 374] on link "Go to your profile" at bounding box center [841, 374] width 102 height 23
